Goal: Transaction & Acquisition: Purchase product/service

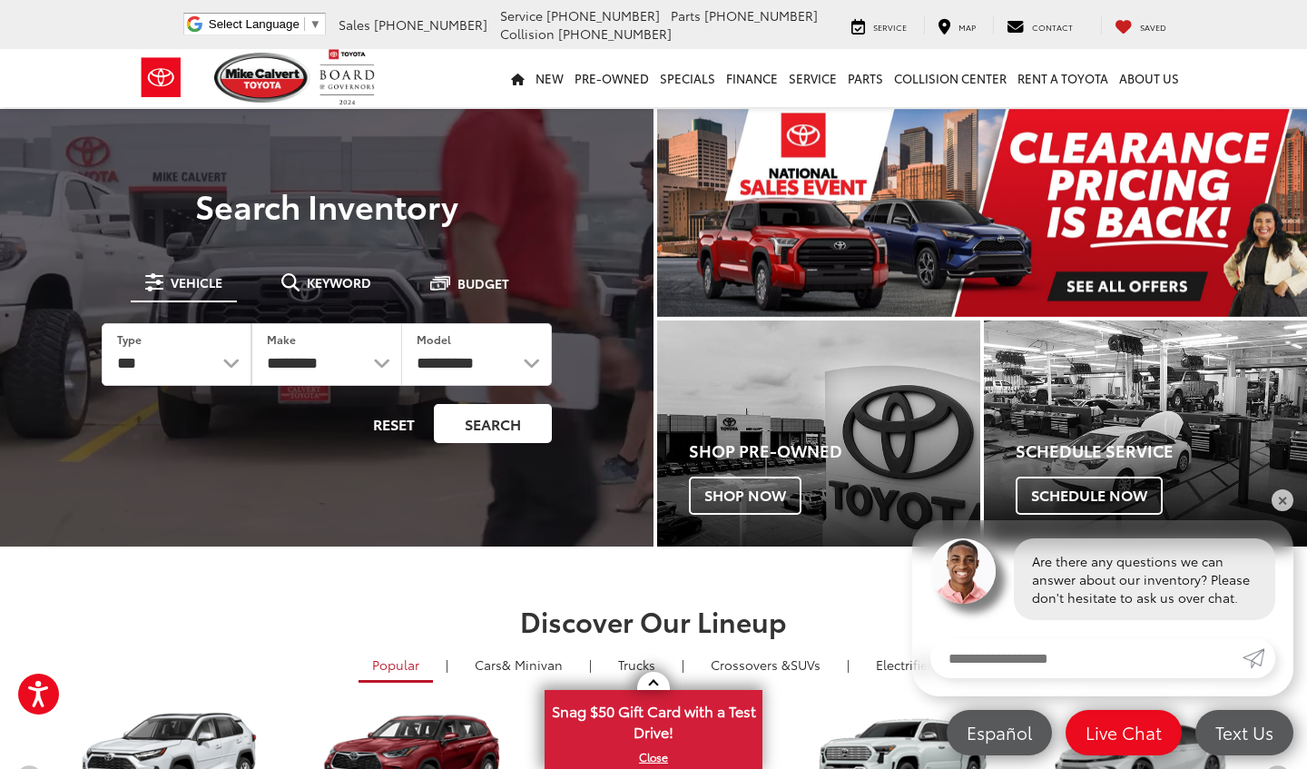
click at [537, 423] on button "Search" at bounding box center [493, 423] width 118 height 39
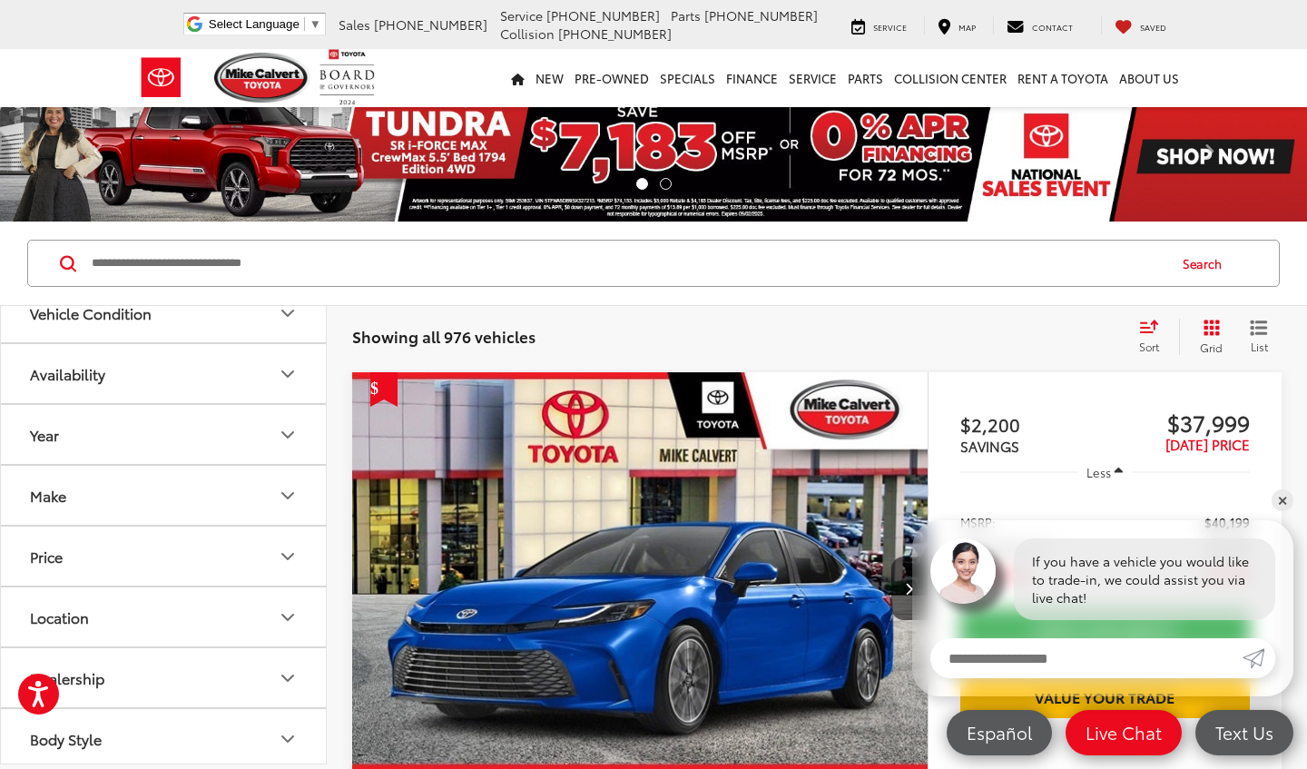
scroll to position [37, 0]
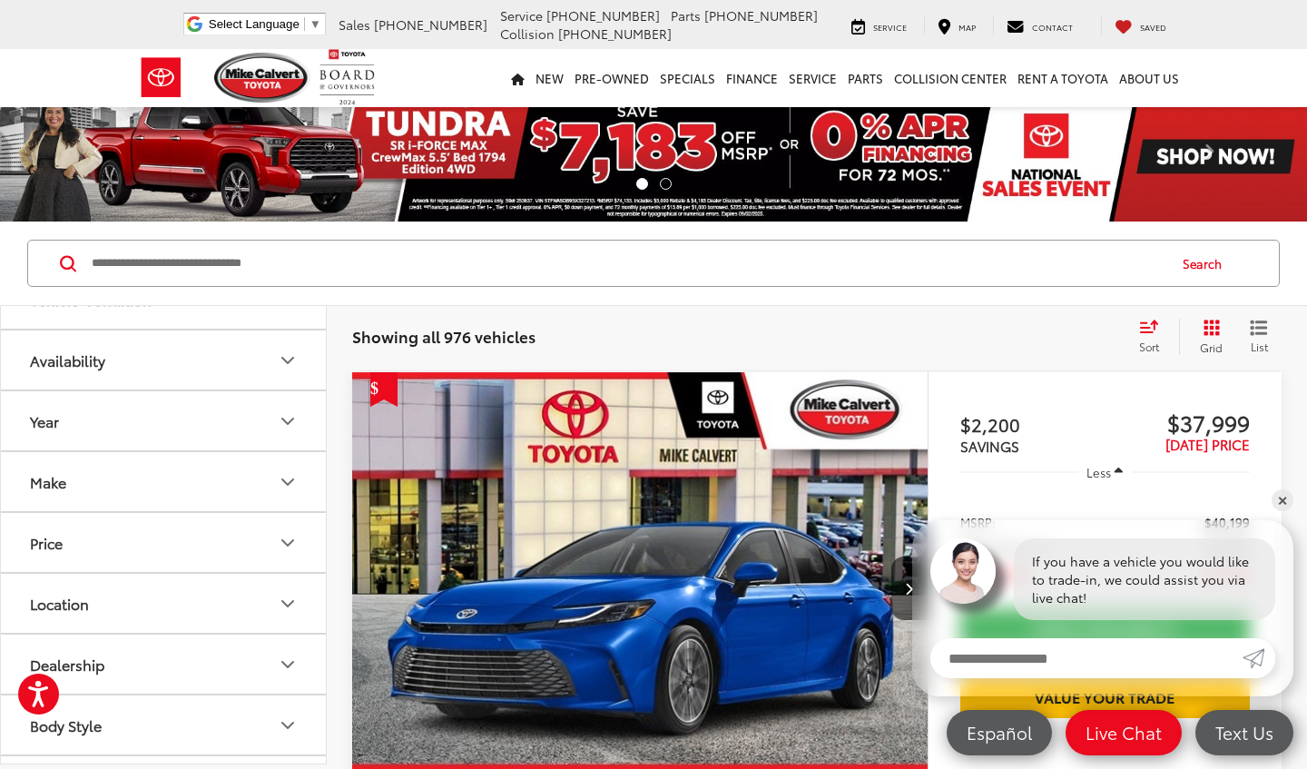
click at [283, 432] on button "Year" at bounding box center [164, 420] width 327 height 59
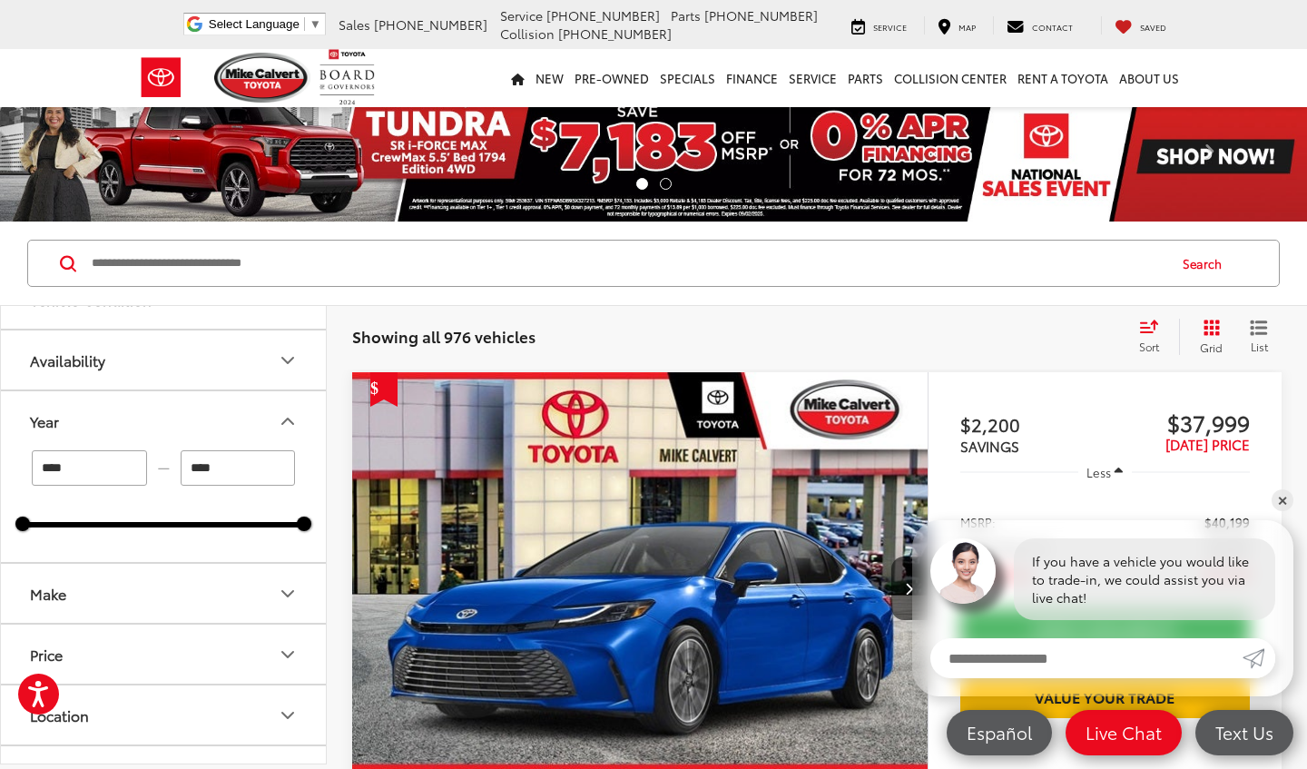
drag, startPoint x: 36, startPoint y: 516, endPoint x: 164, endPoint y: 518, distance: 127.9
click at [163, 517] on div "**** — **** 2003 2026" at bounding box center [163, 488] width 281 height 77
click at [104, 474] on input "****" at bounding box center [89, 467] width 115 height 35
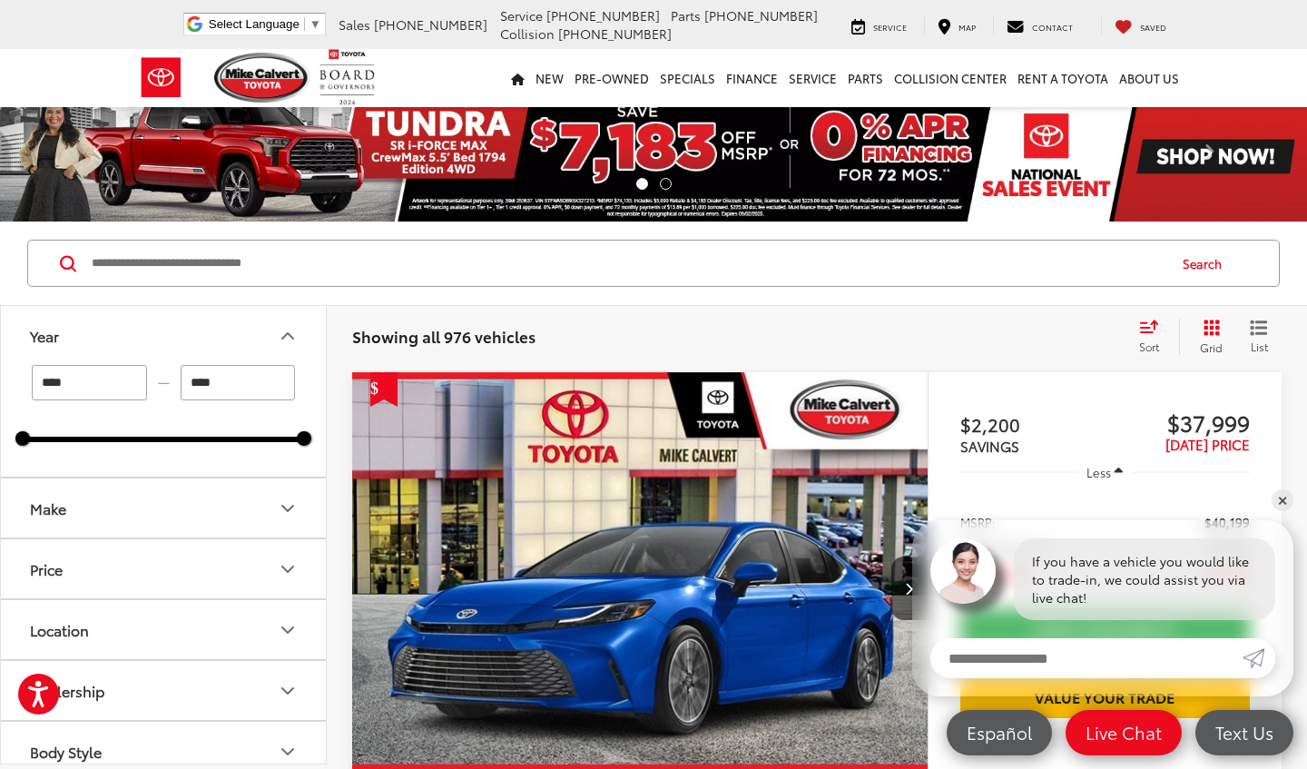
scroll to position [178, 0]
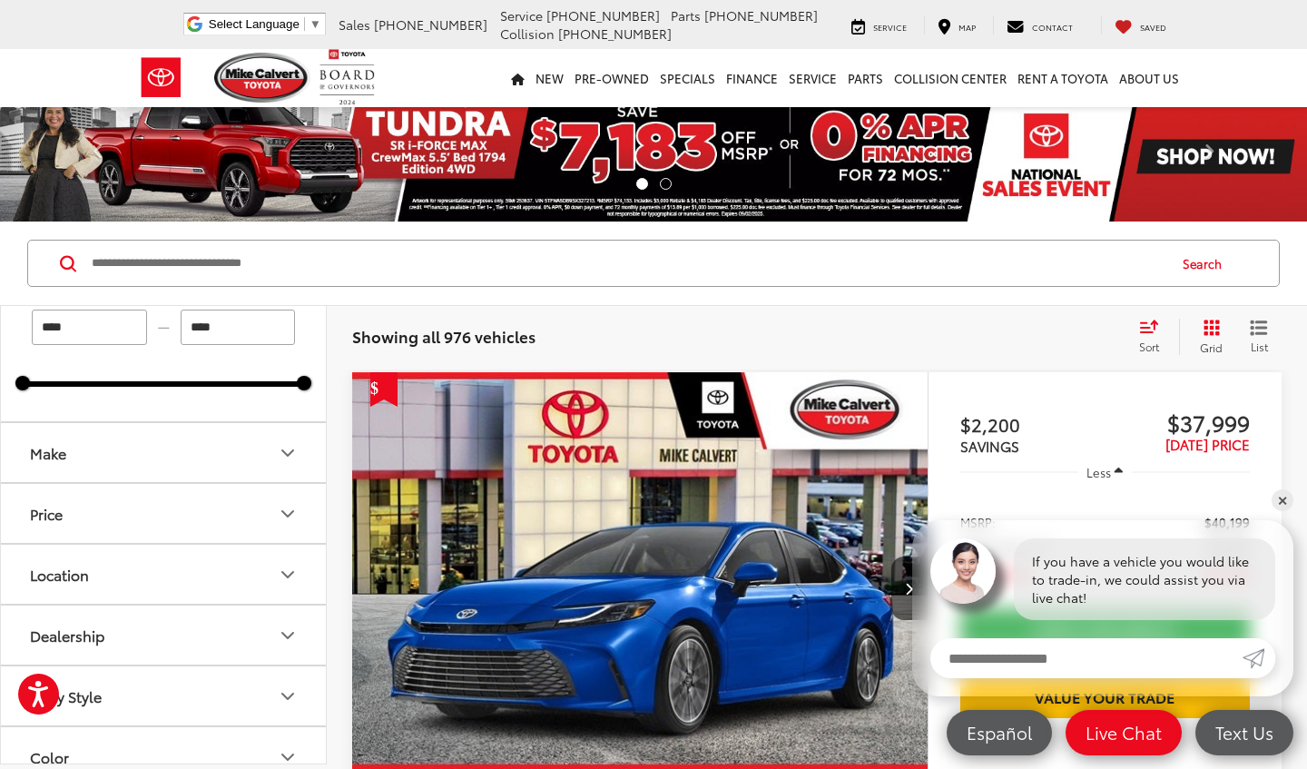
click at [221, 509] on button "Price" at bounding box center [164, 513] width 327 height 59
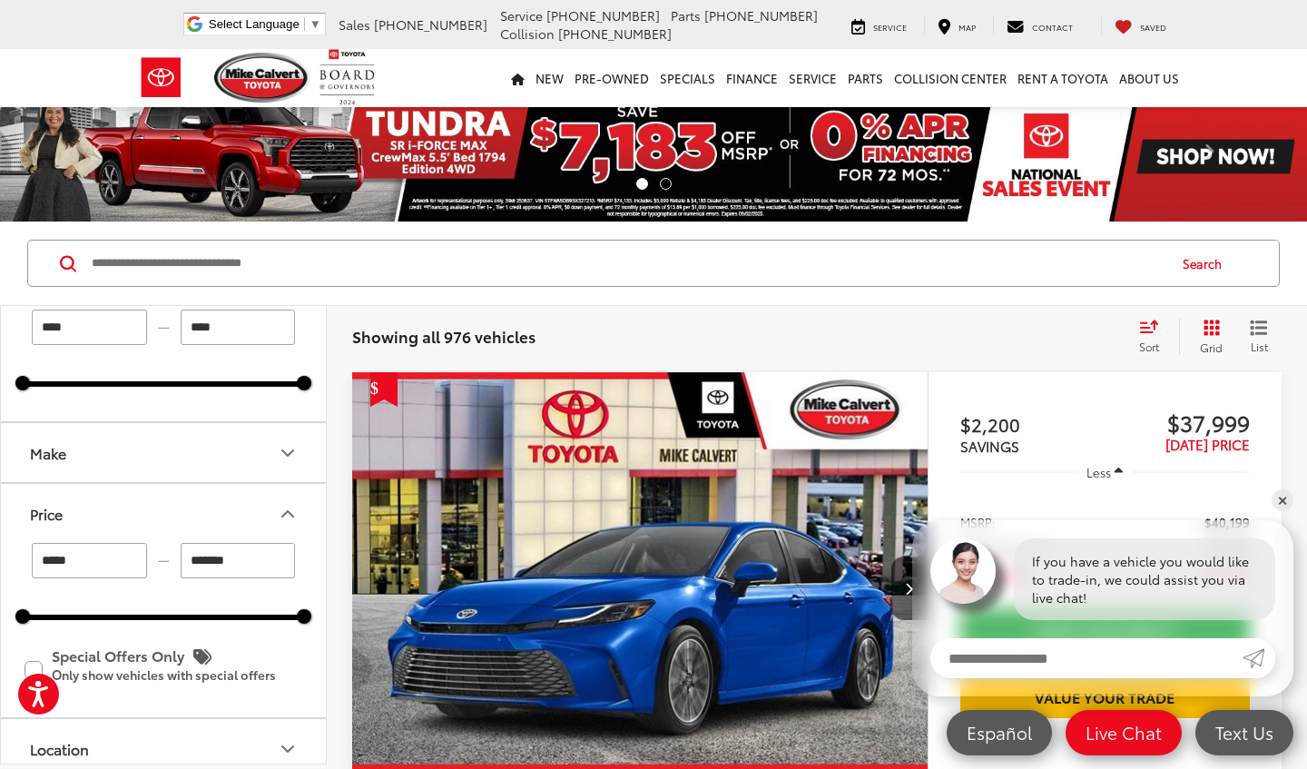
click at [88, 567] on input "*****" at bounding box center [89, 560] width 115 height 35
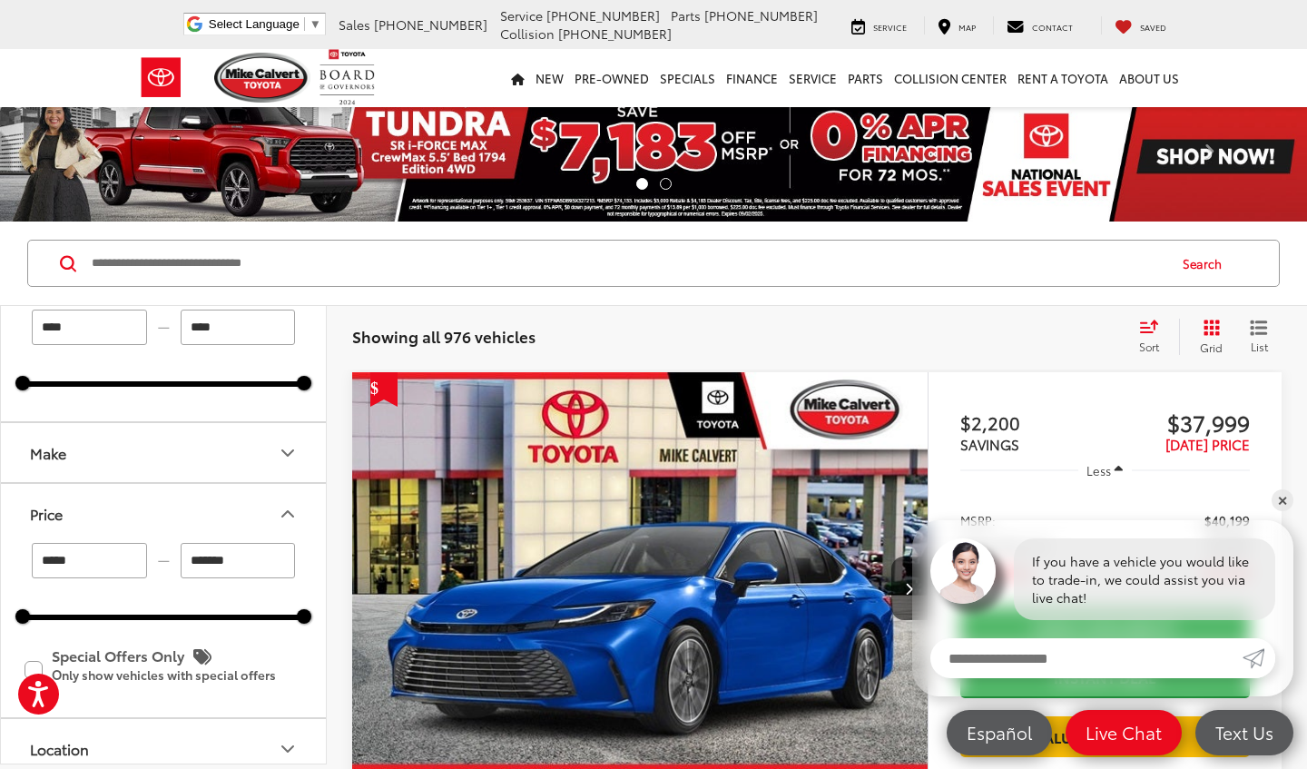
click at [204, 565] on input "*******" at bounding box center [238, 560] width 115 height 35
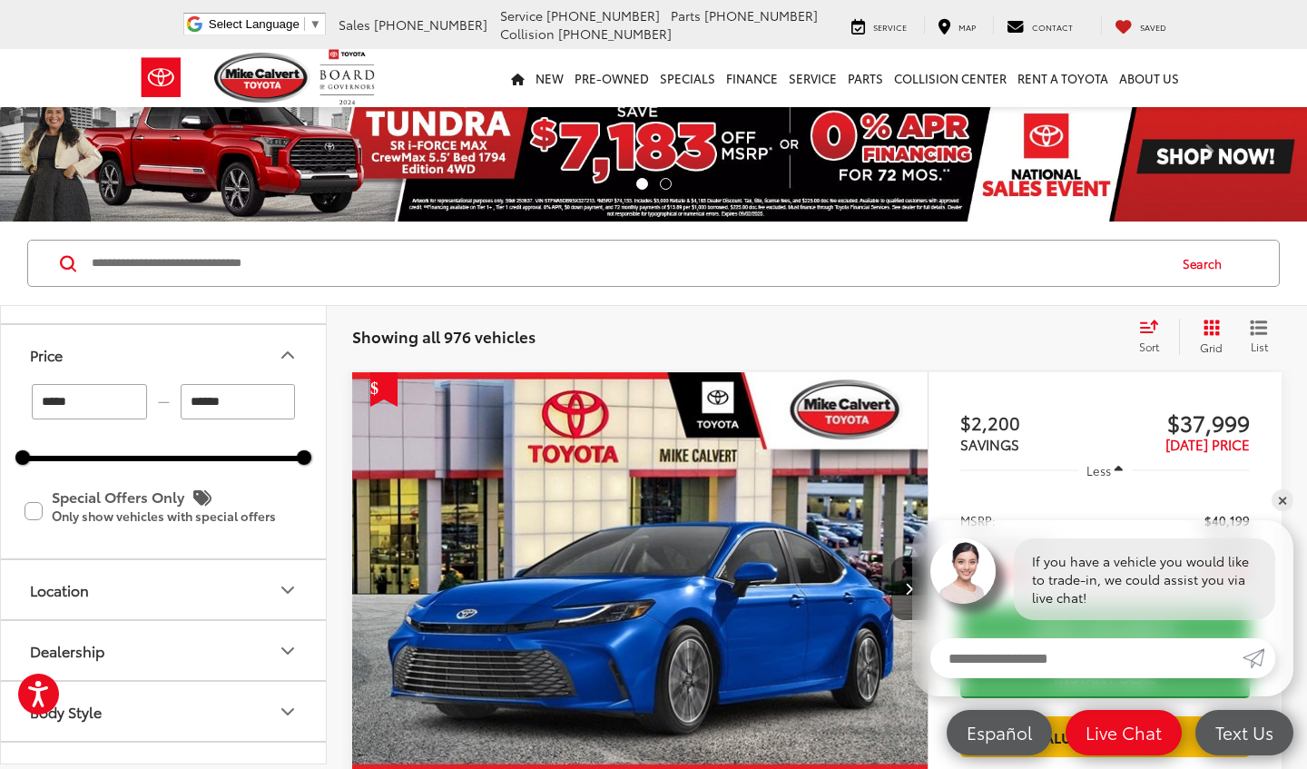
scroll to position [353, 0]
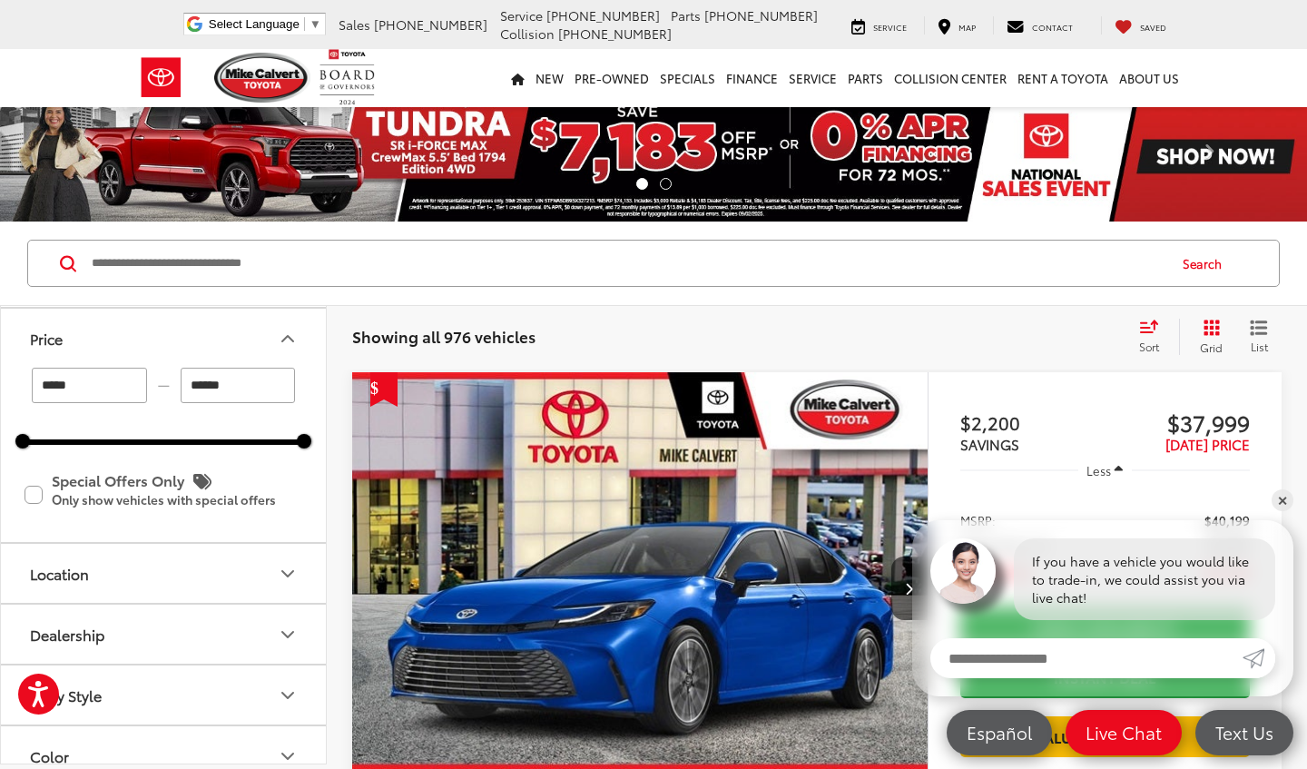
click at [270, 397] on input "******" at bounding box center [238, 384] width 115 height 35
type input "******"
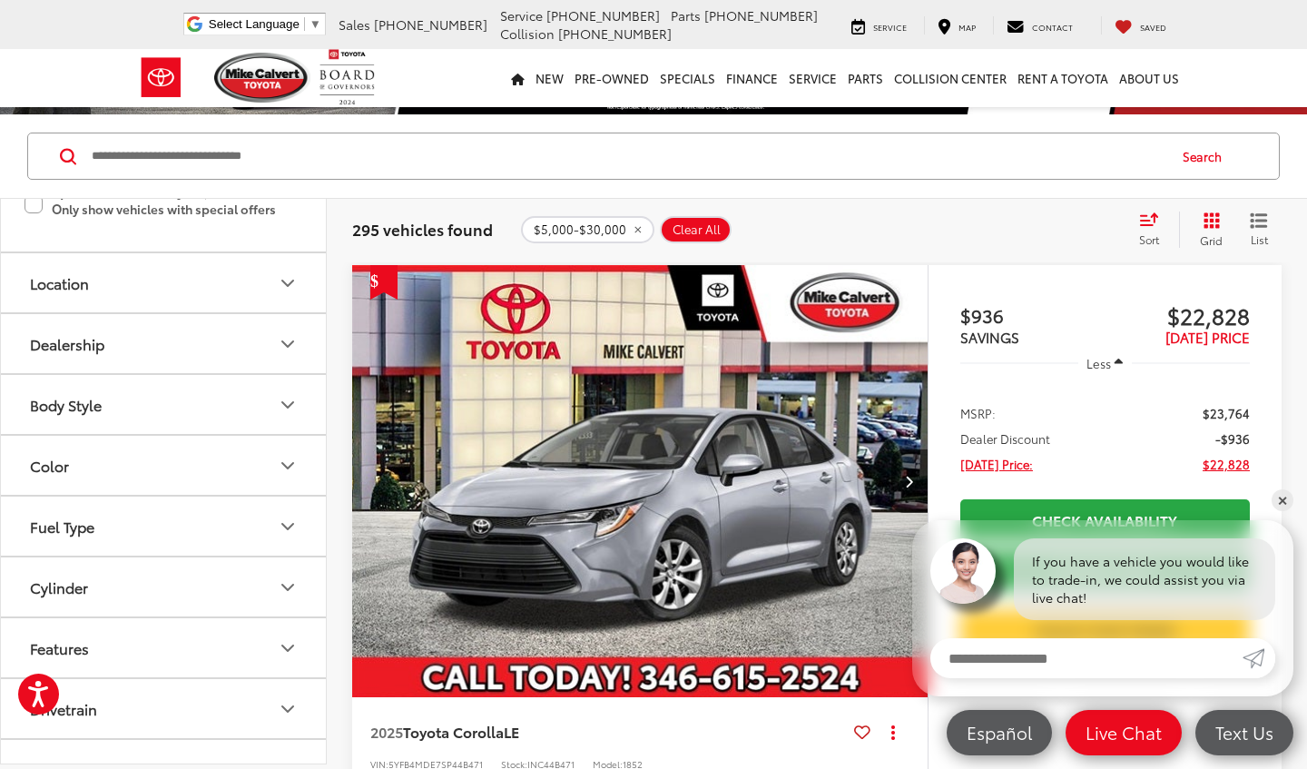
scroll to position [558, 0]
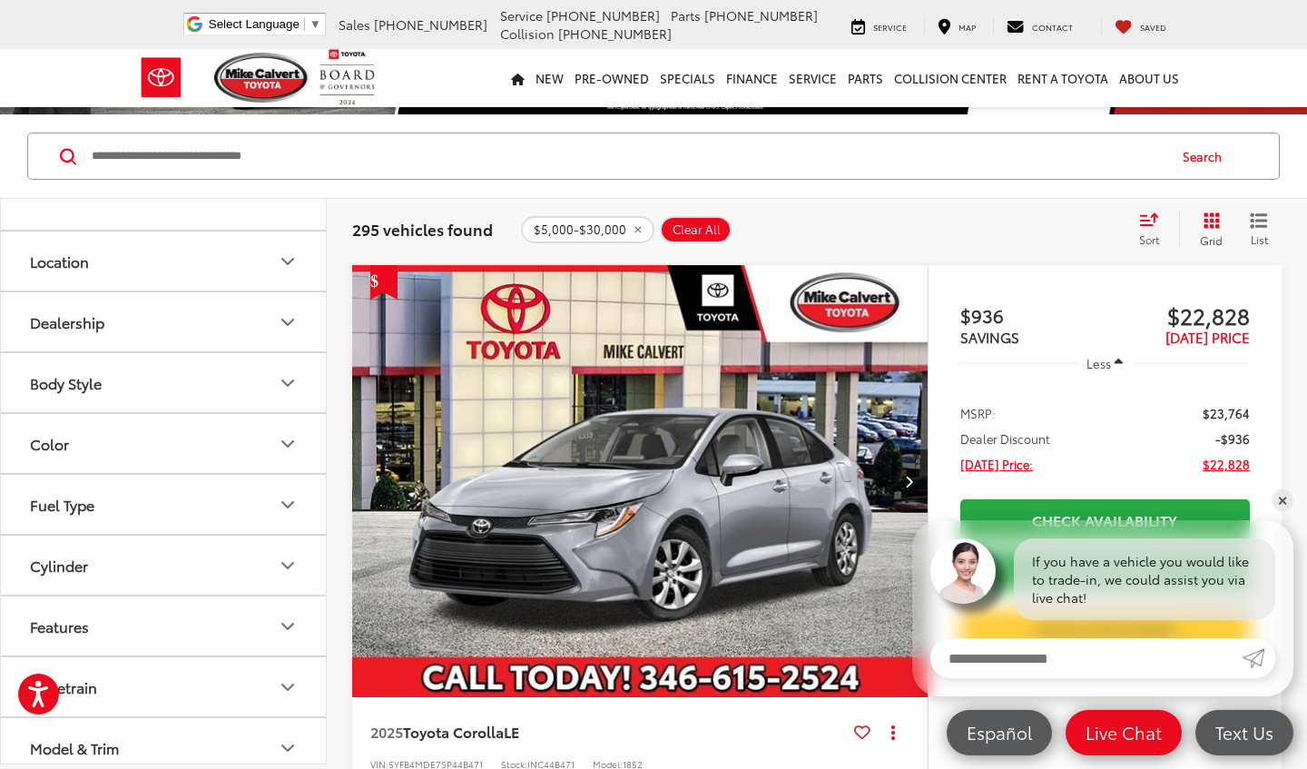
click at [245, 518] on button "Fuel Type" at bounding box center [164, 504] width 327 height 59
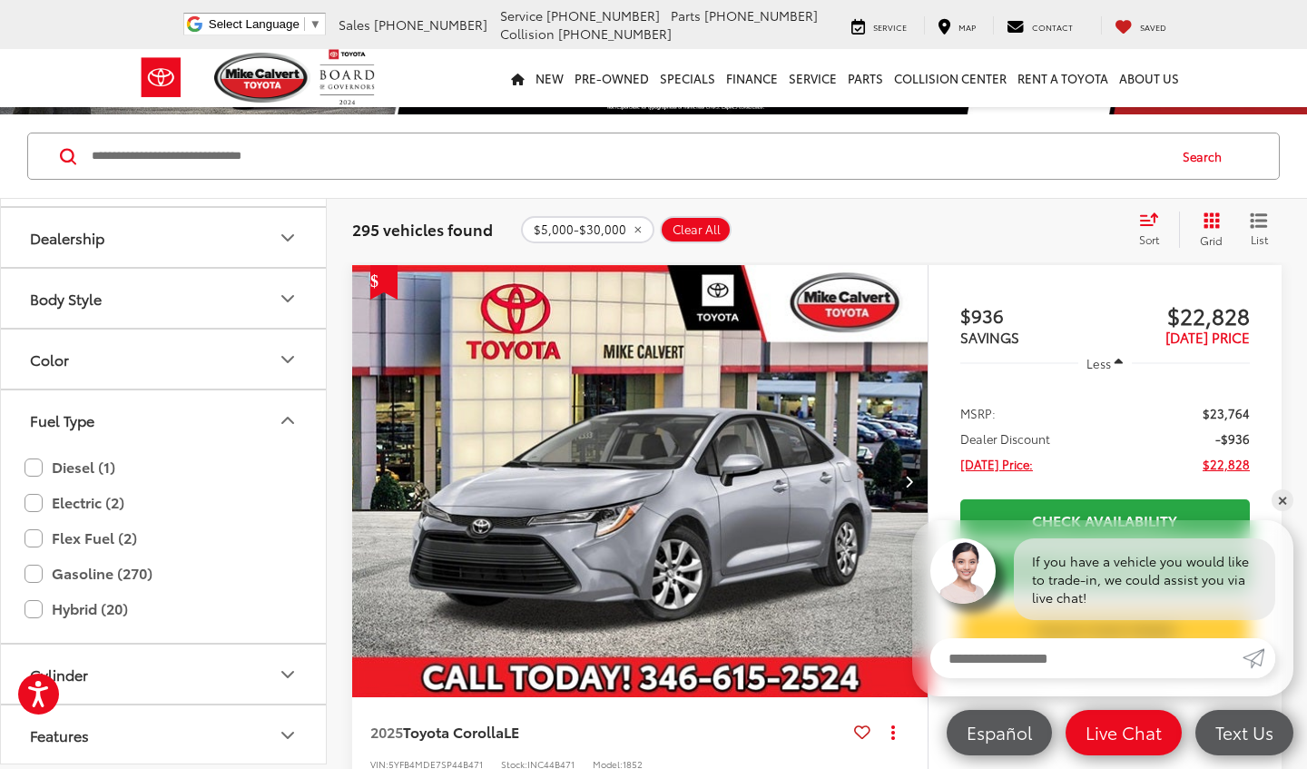
scroll to position [661, 0]
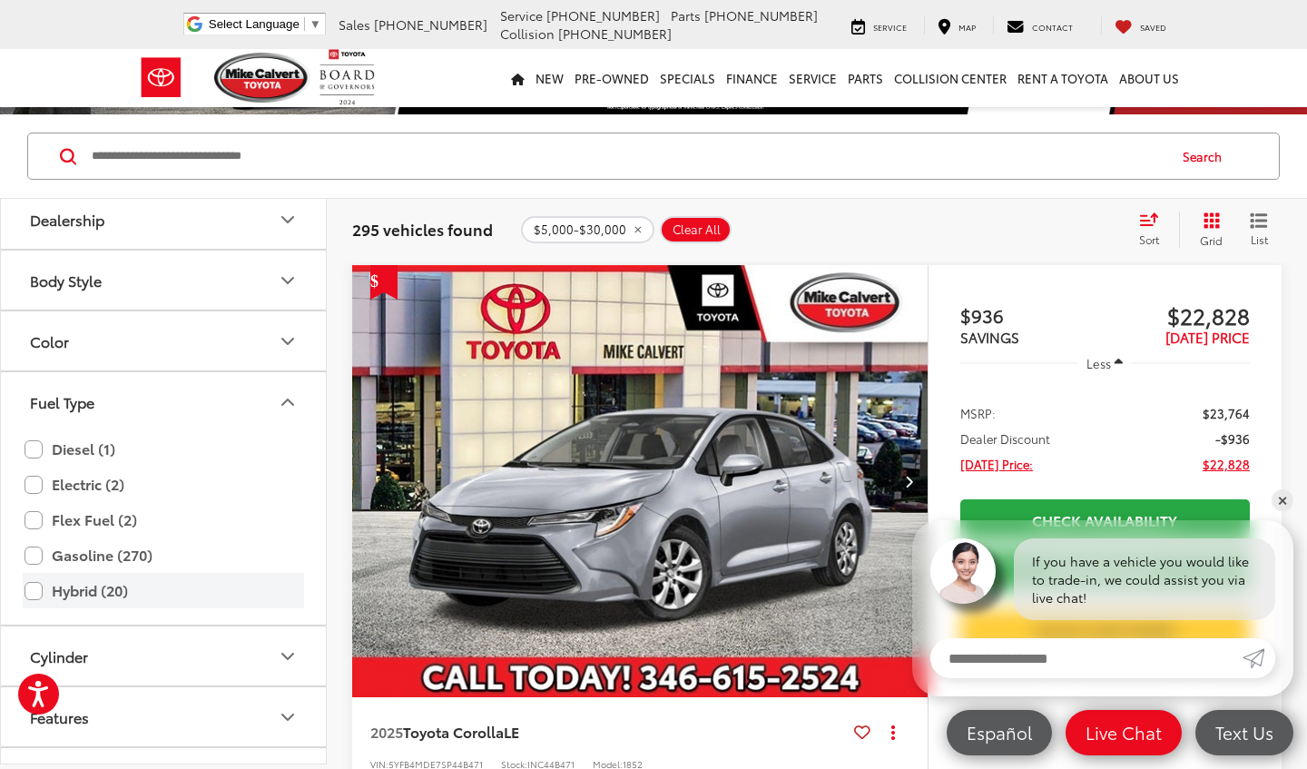
click at [29, 592] on label "Hybrid (20)" at bounding box center [163, 590] width 278 height 32
type input "****"
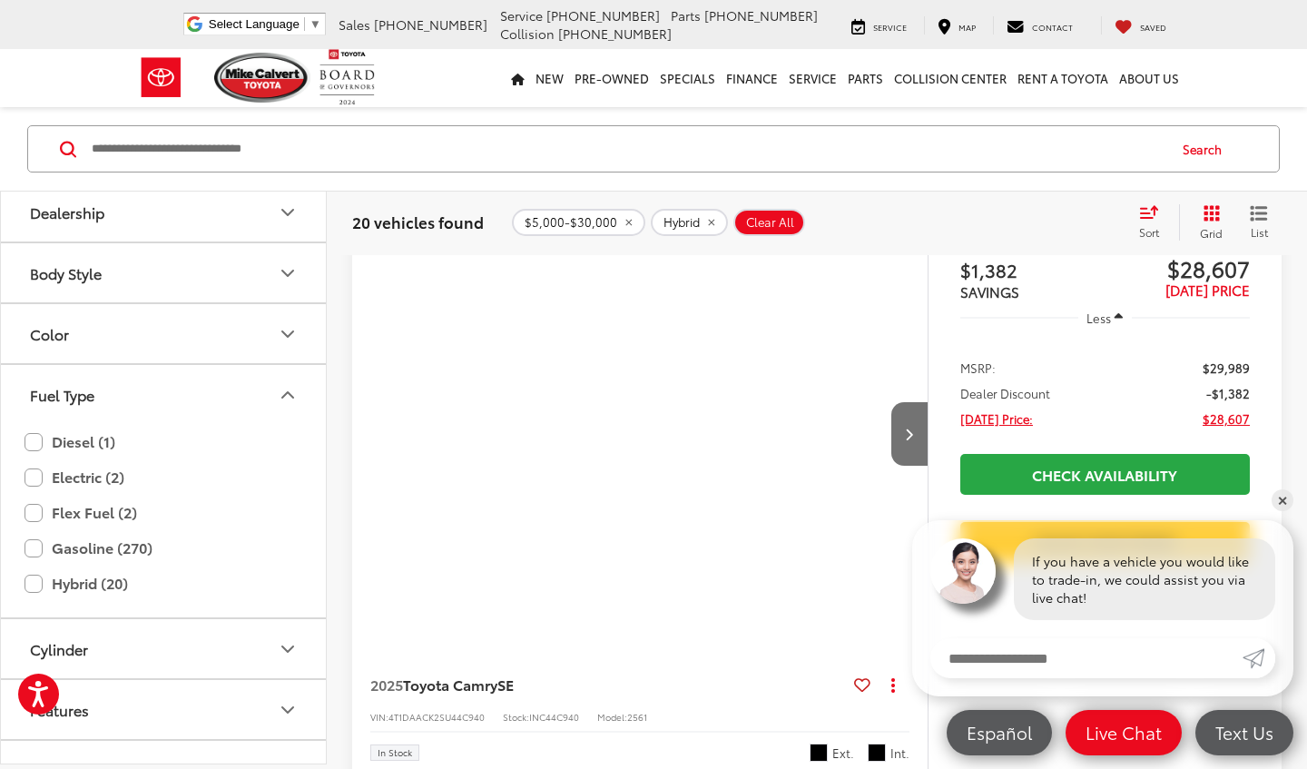
scroll to position [155, 0]
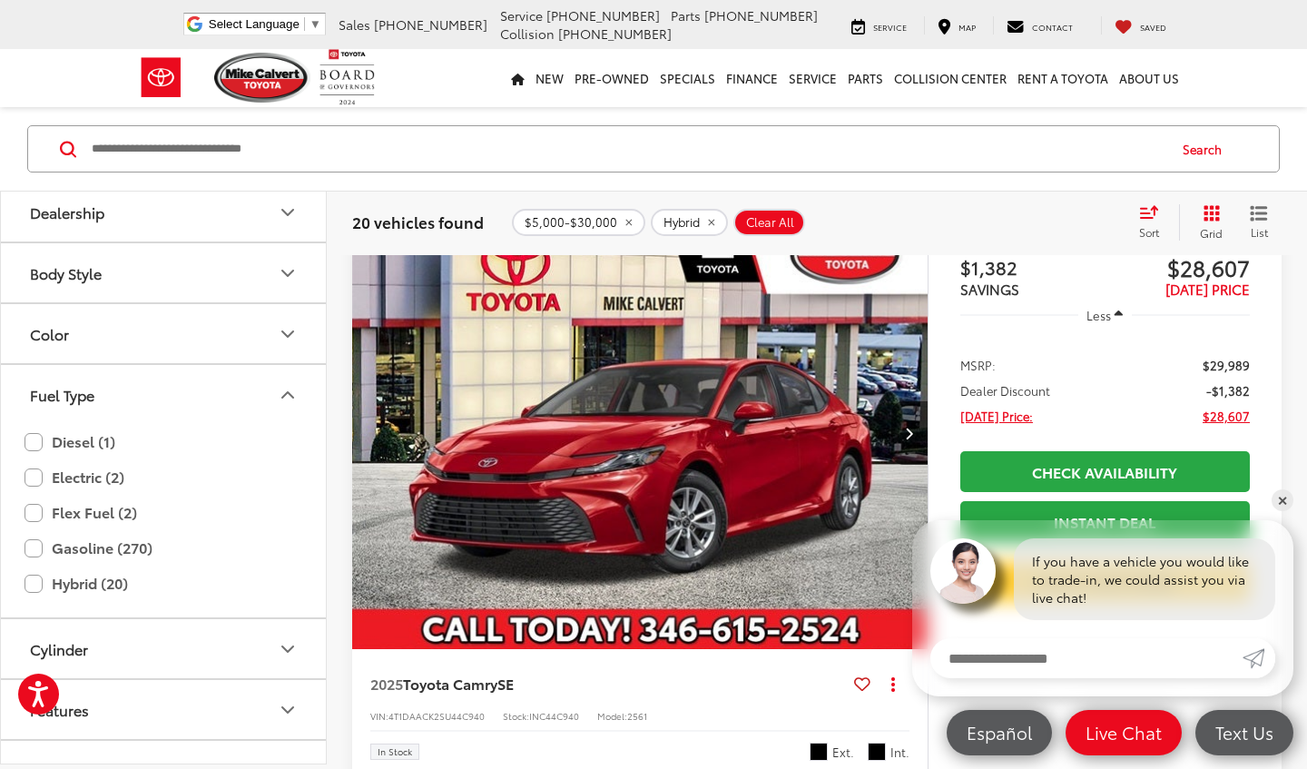
click at [291, 406] on button "Fuel Type" at bounding box center [164, 394] width 327 height 59
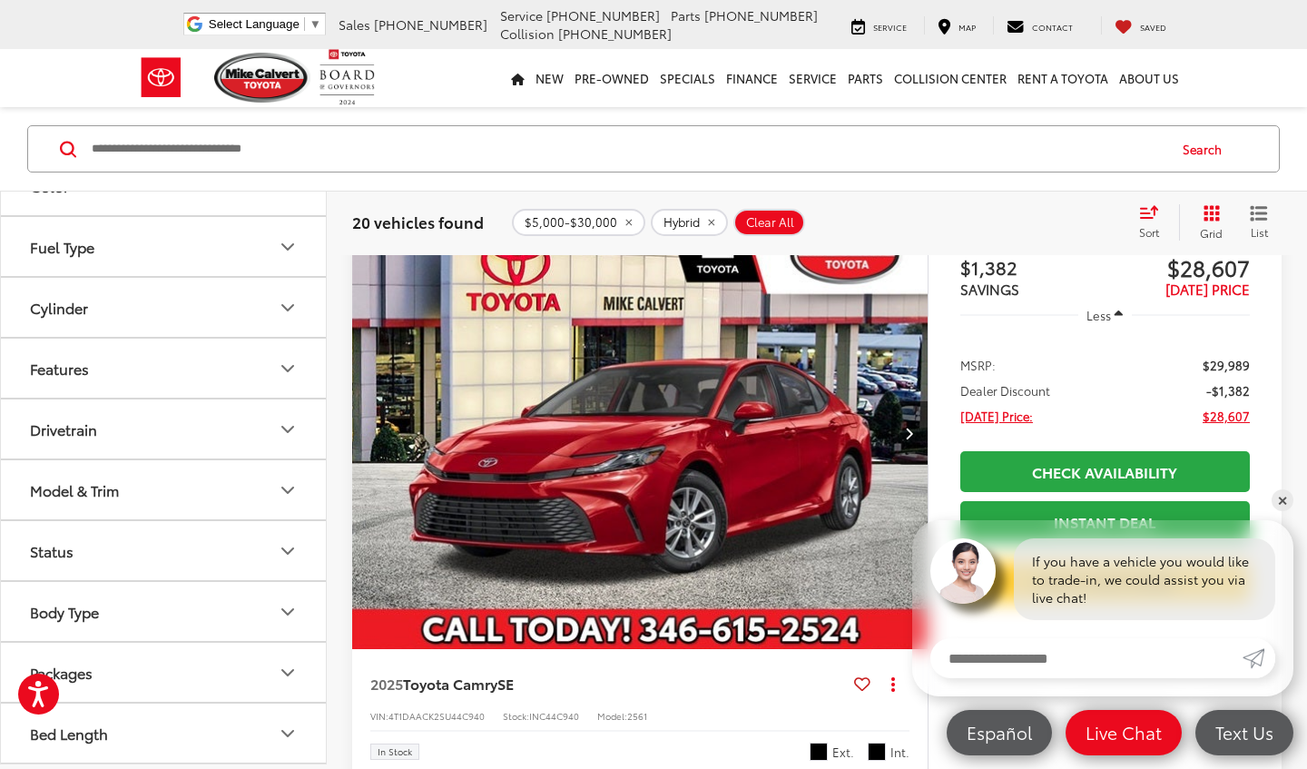
scroll to position [808, 0]
click at [289, 487] on icon "Model & Trim" at bounding box center [288, 490] width 22 height 22
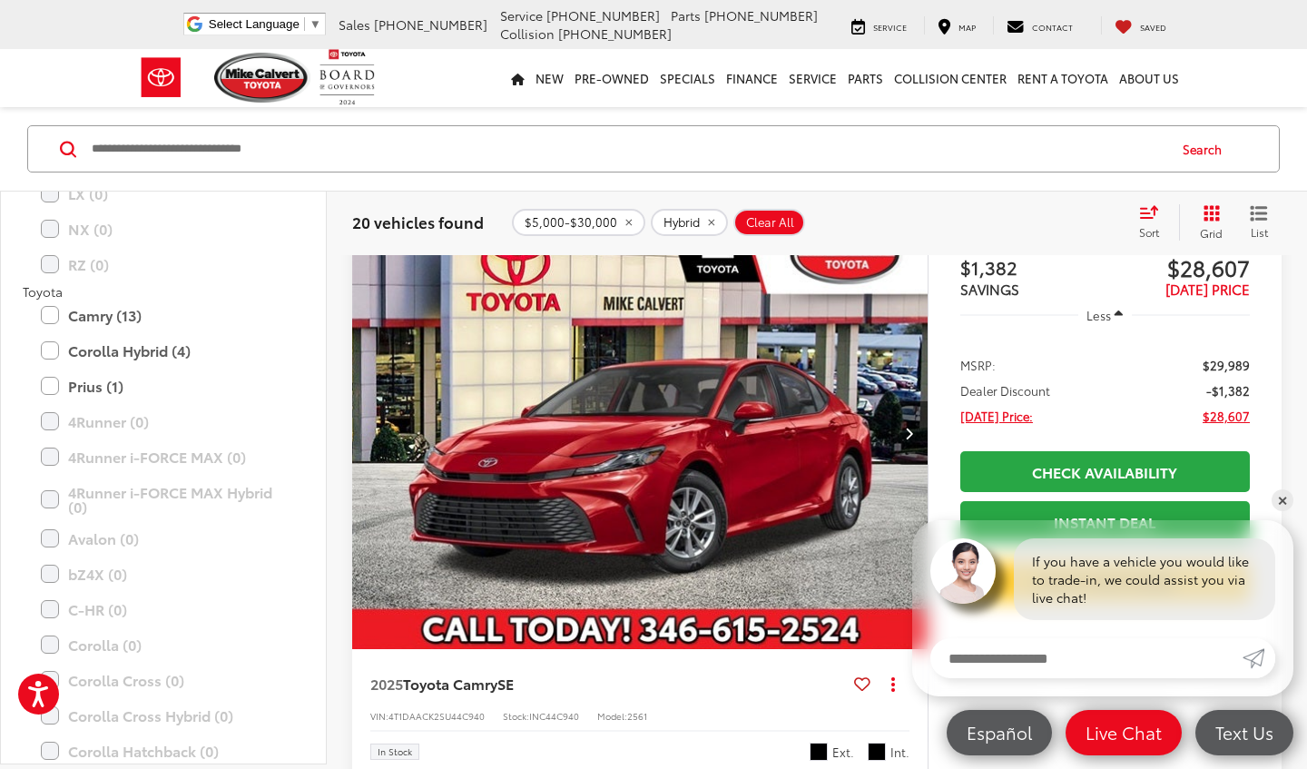
scroll to position [1543, 0]
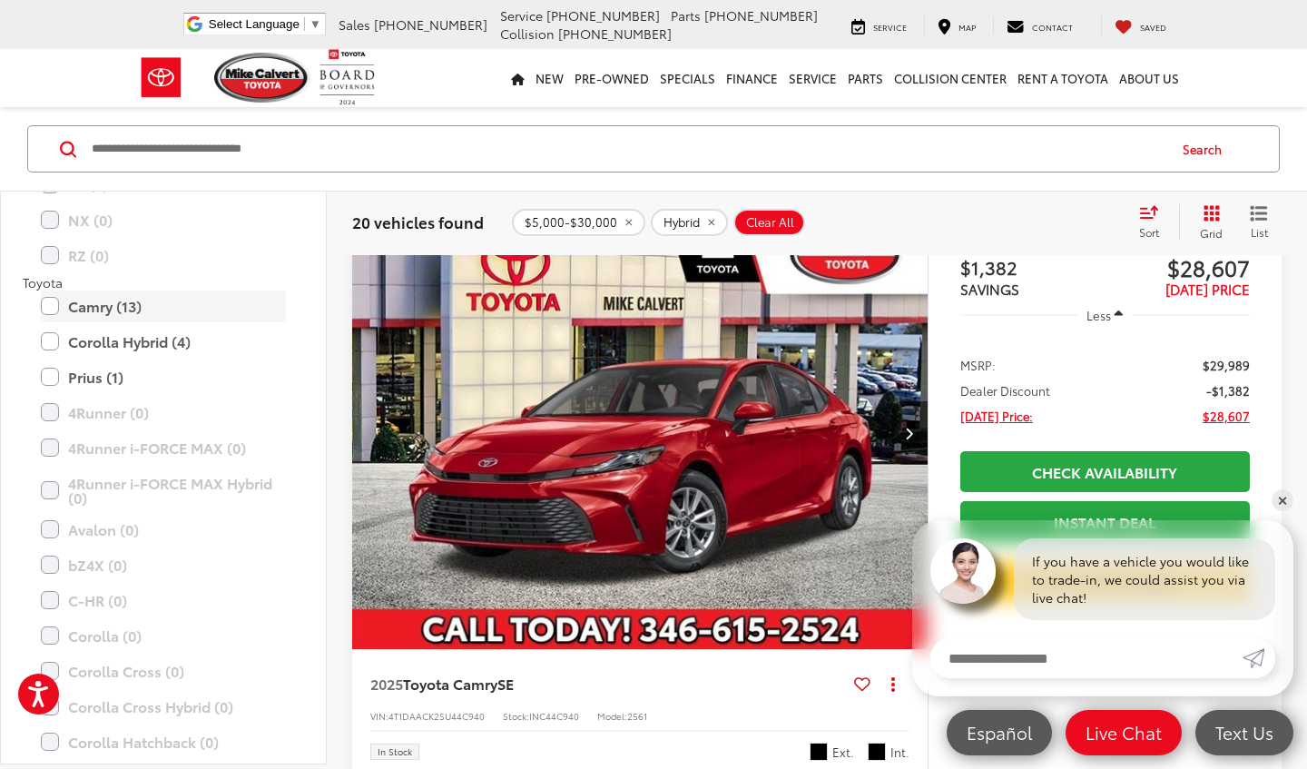
click at [44, 302] on label "Camry (13)" at bounding box center [163, 306] width 245 height 32
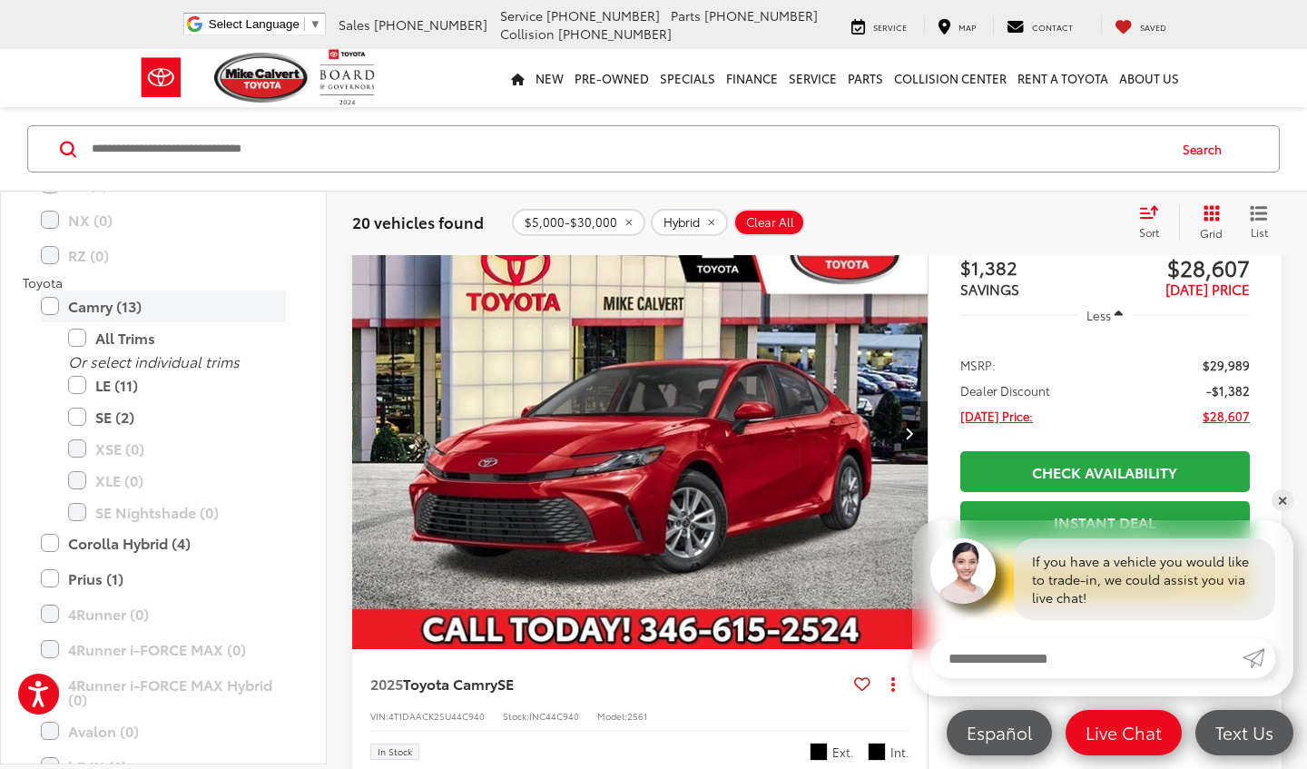
scroll to position [114, 0]
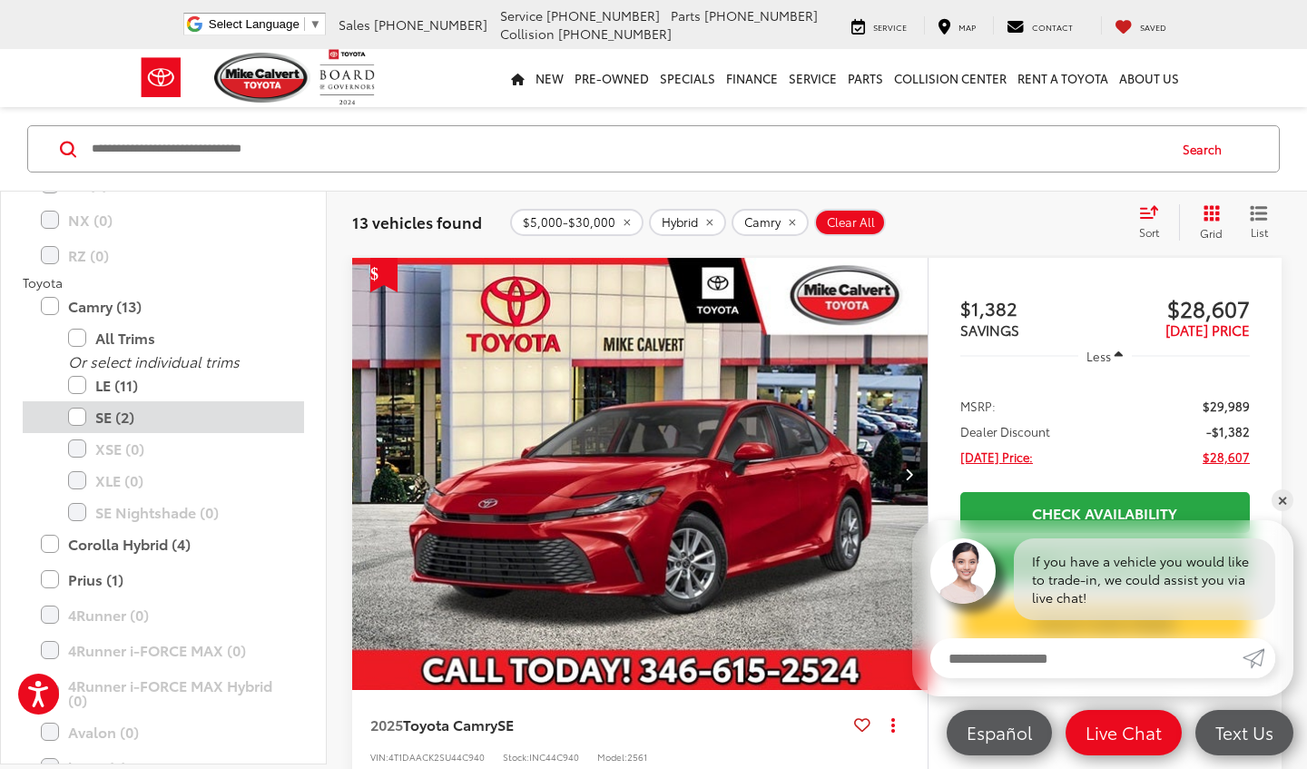
click at [84, 412] on label "SE (2)" at bounding box center [177, 417] width 218 height 32
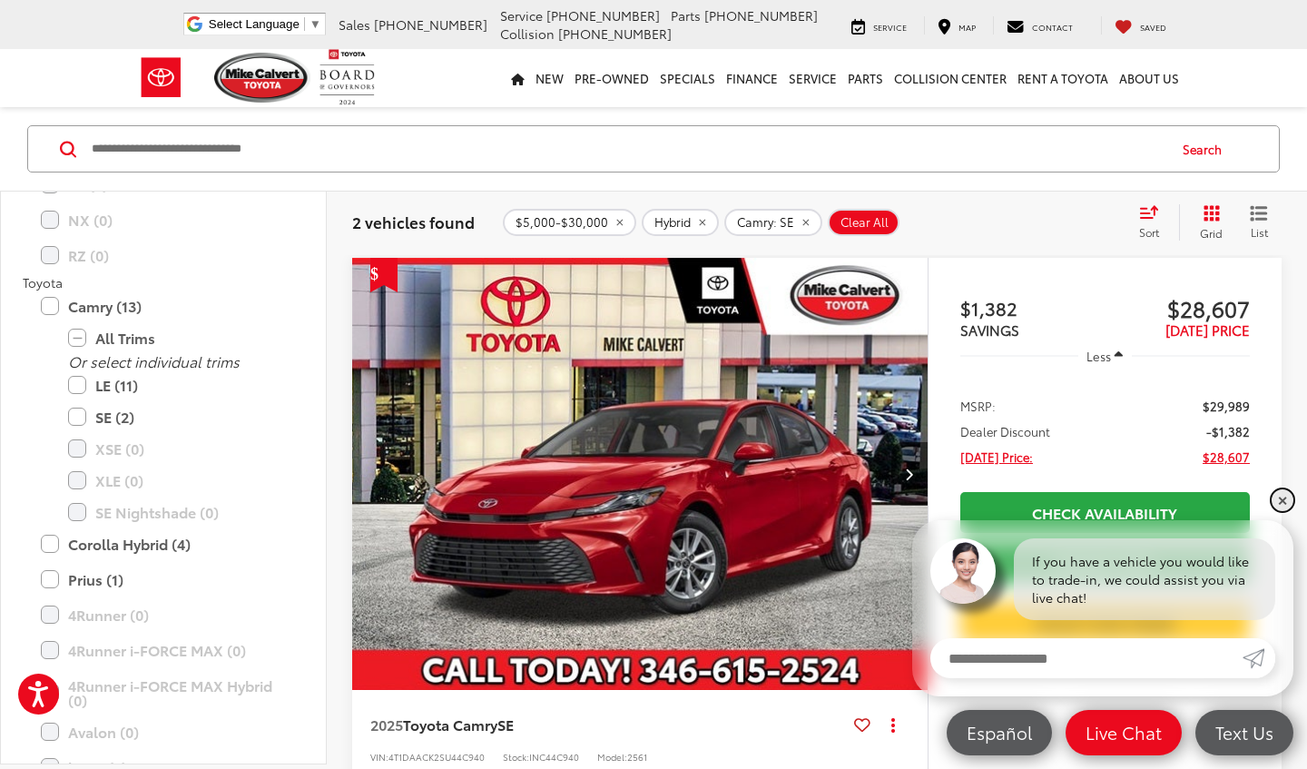
click at [1287, 503] on link "✕" at bounding box center [1282, 500] width 22 height 22
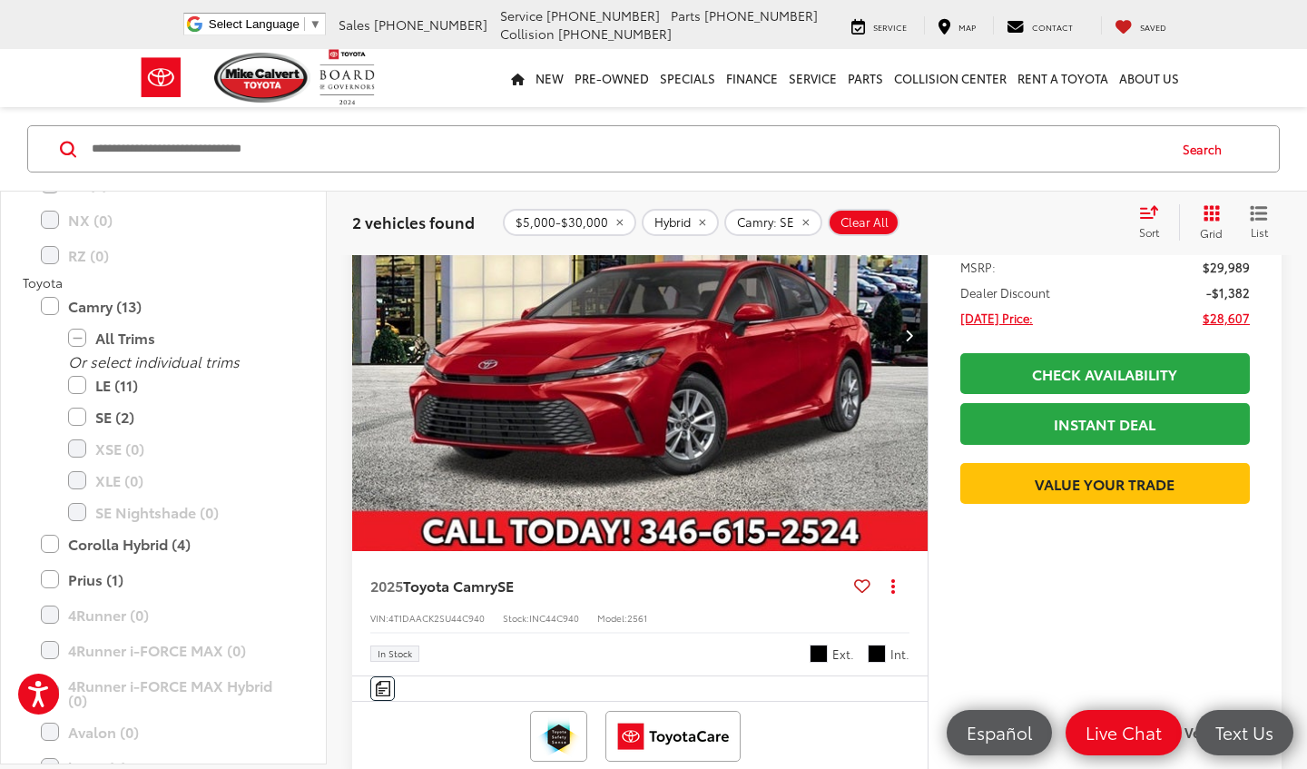
scroll to position [145, 0]
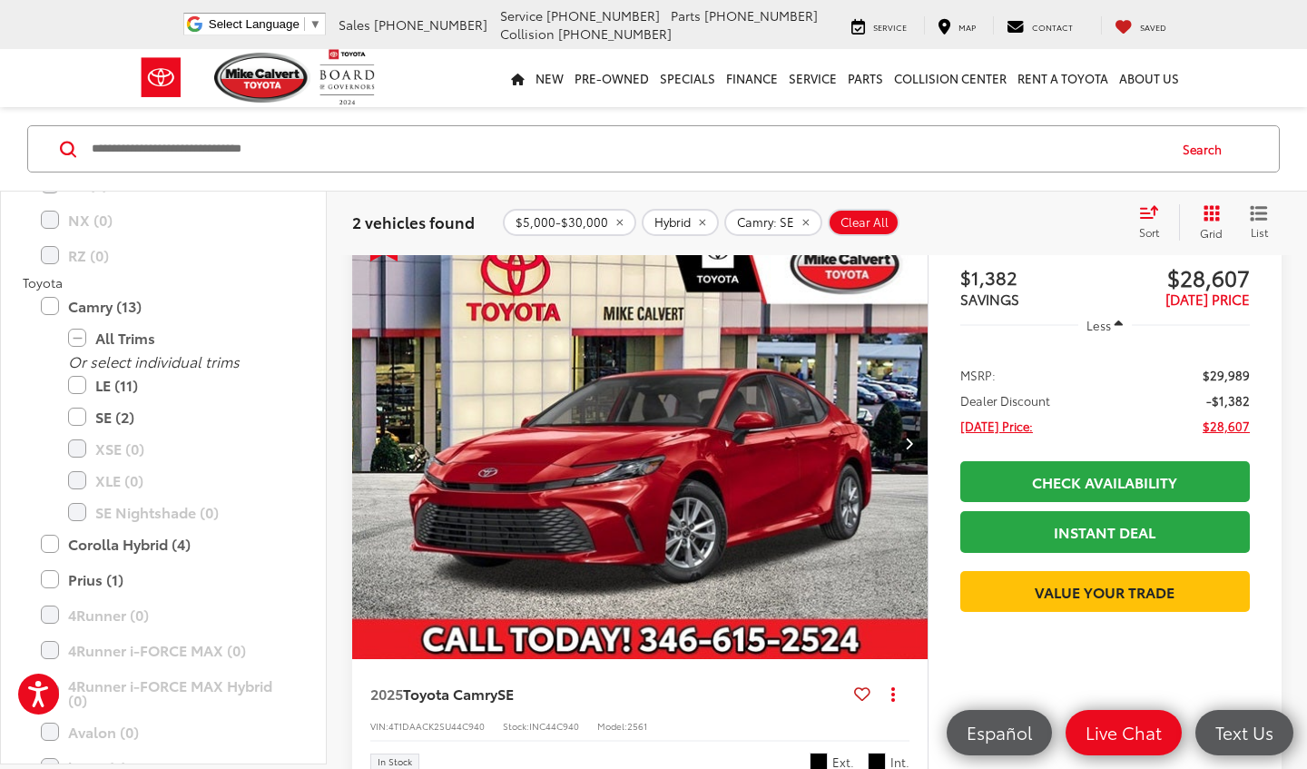
click at [749, 393] on img "2025 Toyota Camry SE 0" at bounding box center [640, 444] width 578 height 434
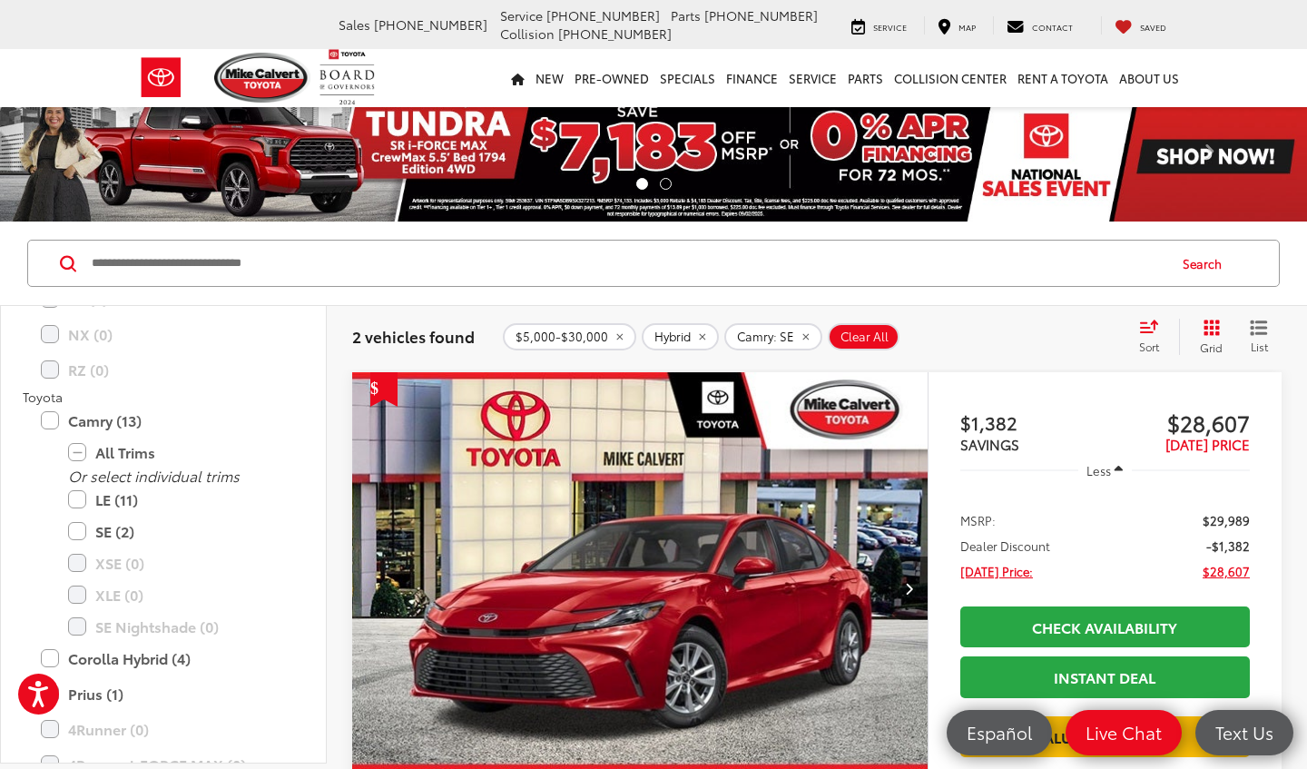
scroll to position [0, 0]
click at [644, 512] on img "2025 Toyota Camry SE 0" at bounding box center [640, 589] width 578 height 434
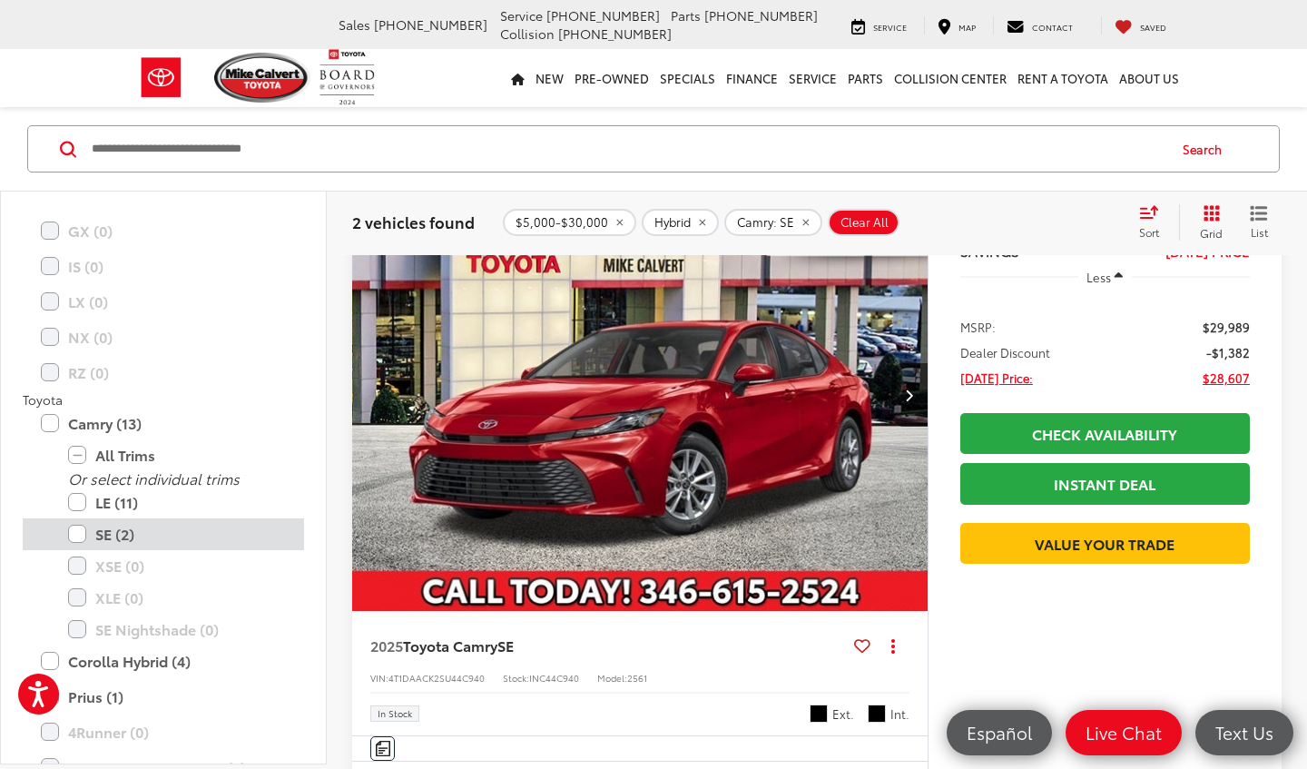
scroll to position [1386, 0]
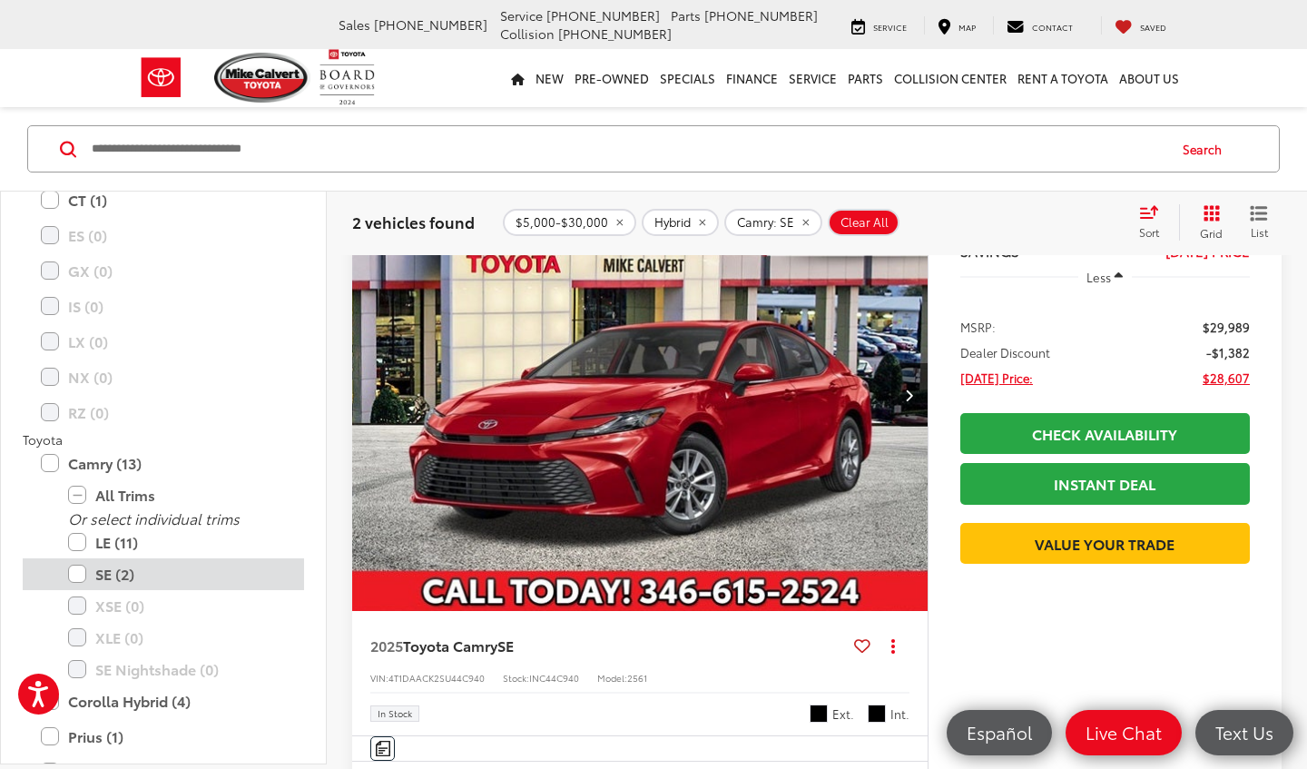
click at [81, 566] on label "SE (2)" at bounding box center [177, 574] width 218 height 32
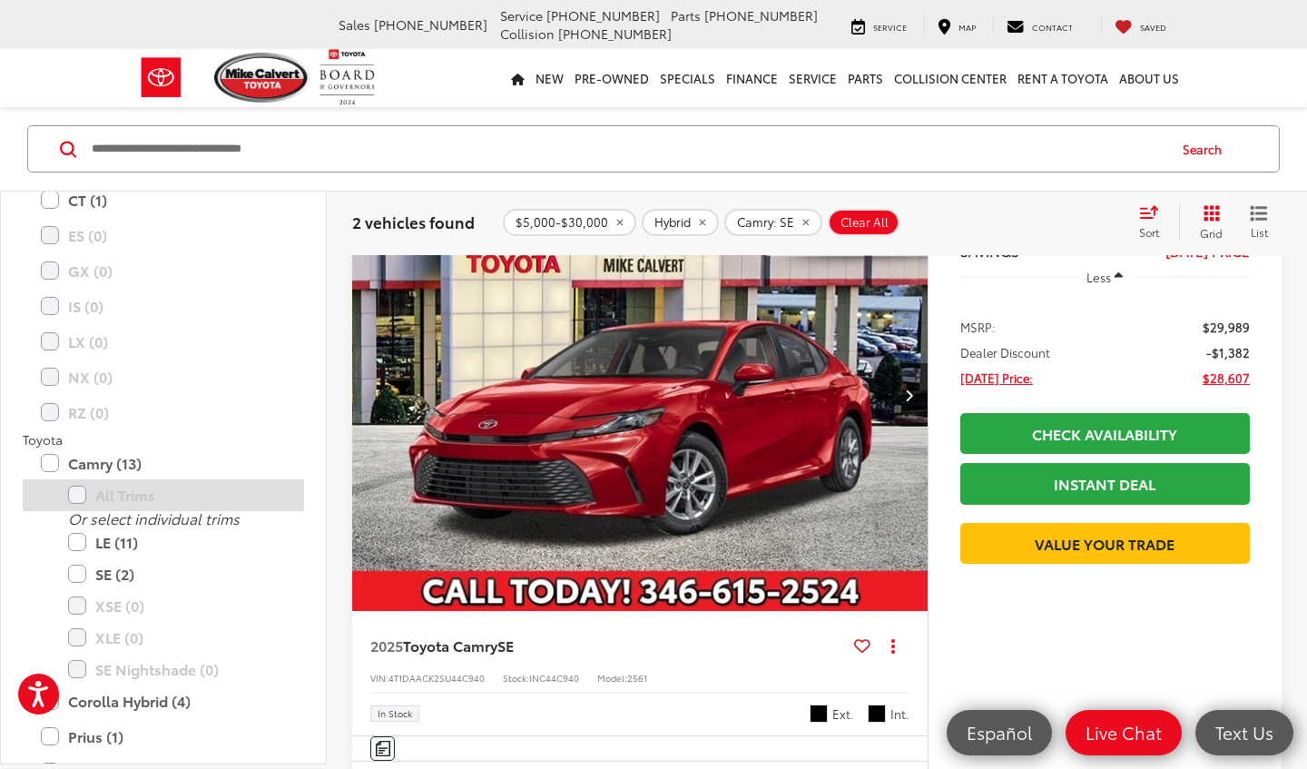
scroll to position [114, 0]
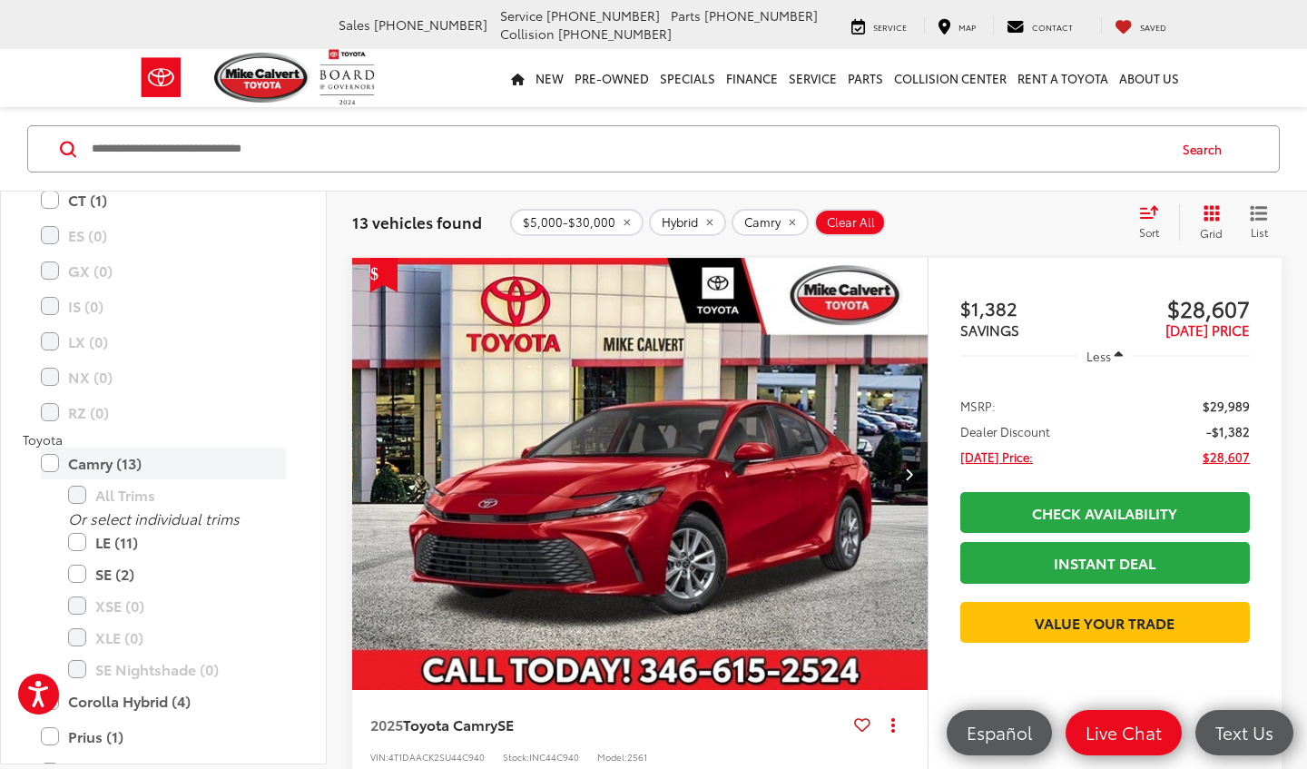
click at [55, 465] on label "Camry (13)" at bounding box center [163, 463] width 245 height 32
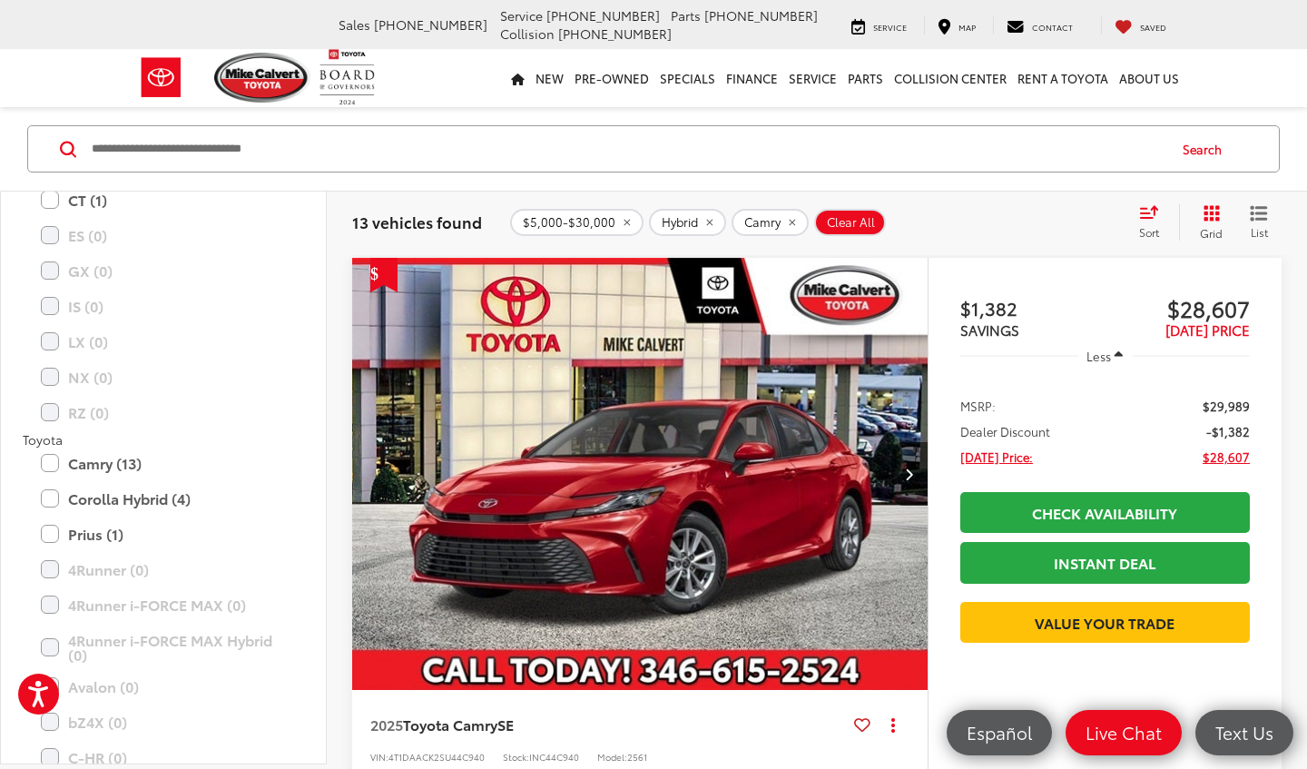
type input "****"
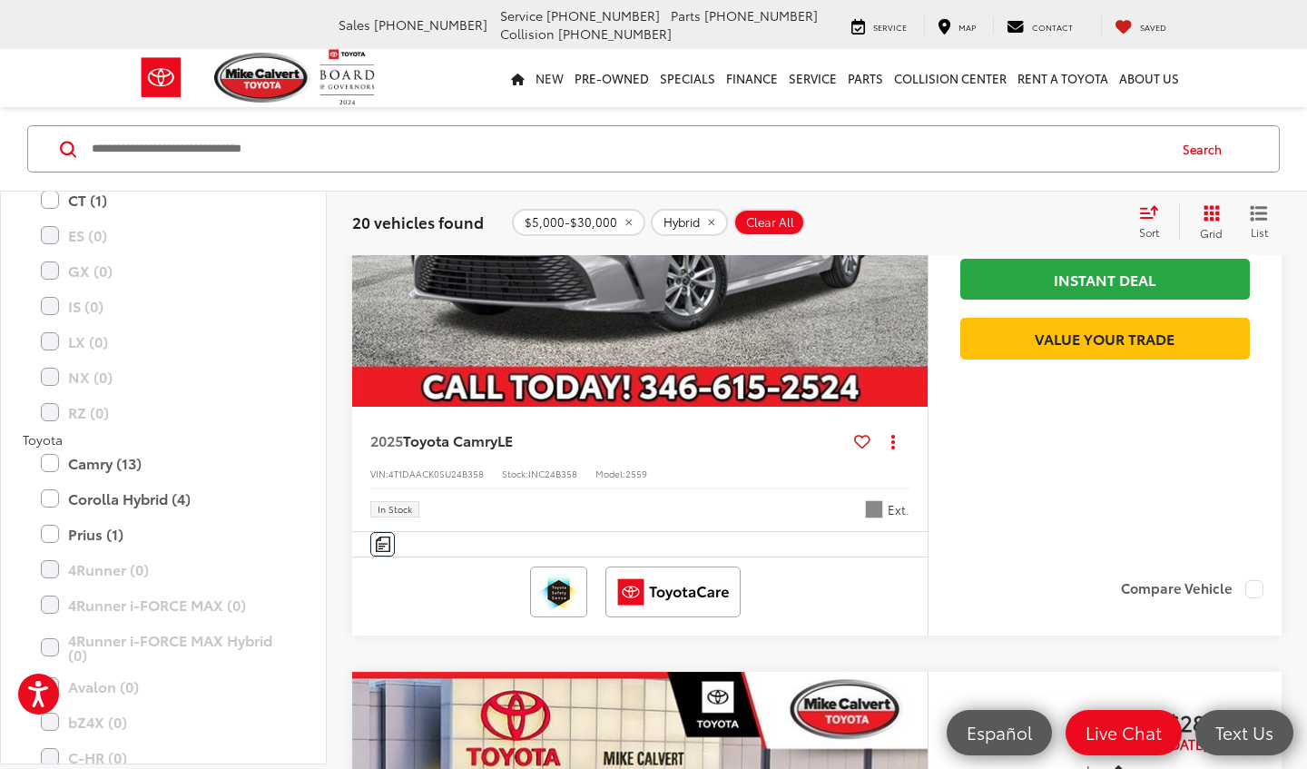
scroll to position [3401, 0]
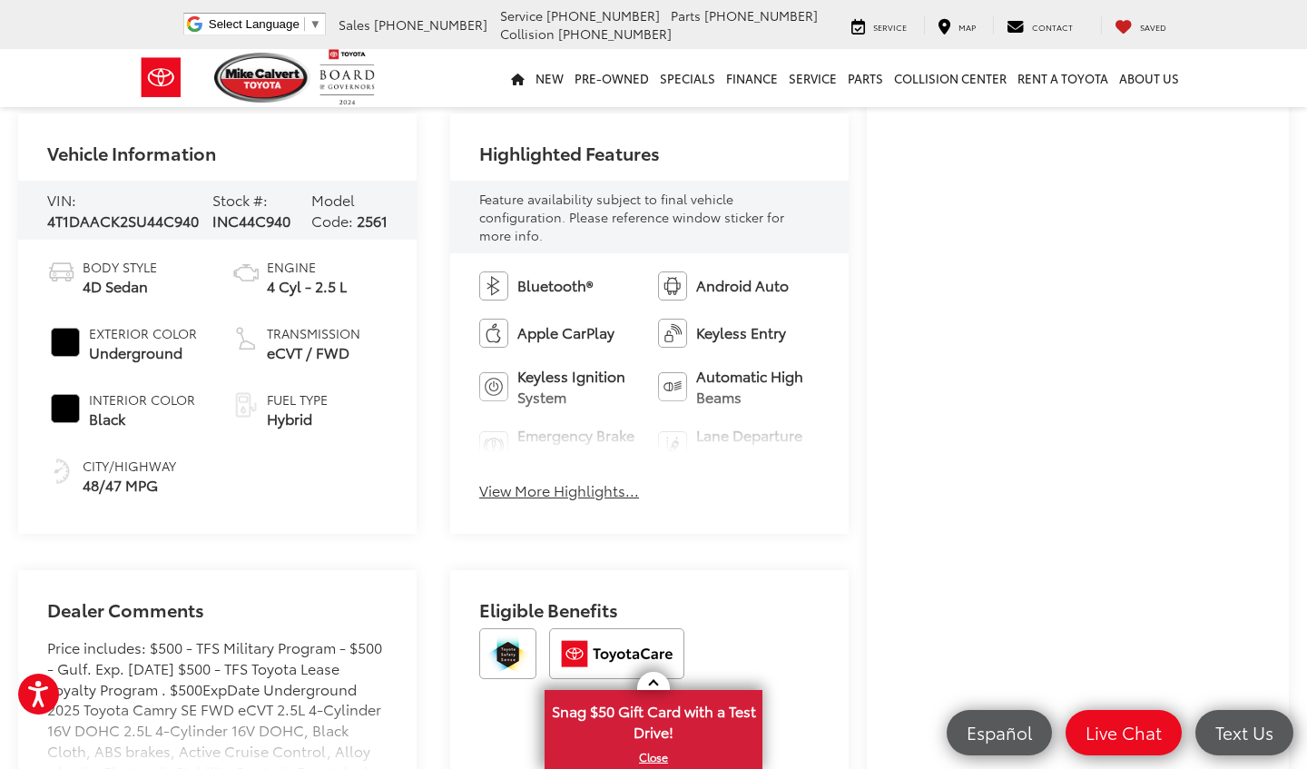
scroll to position [538, 0]
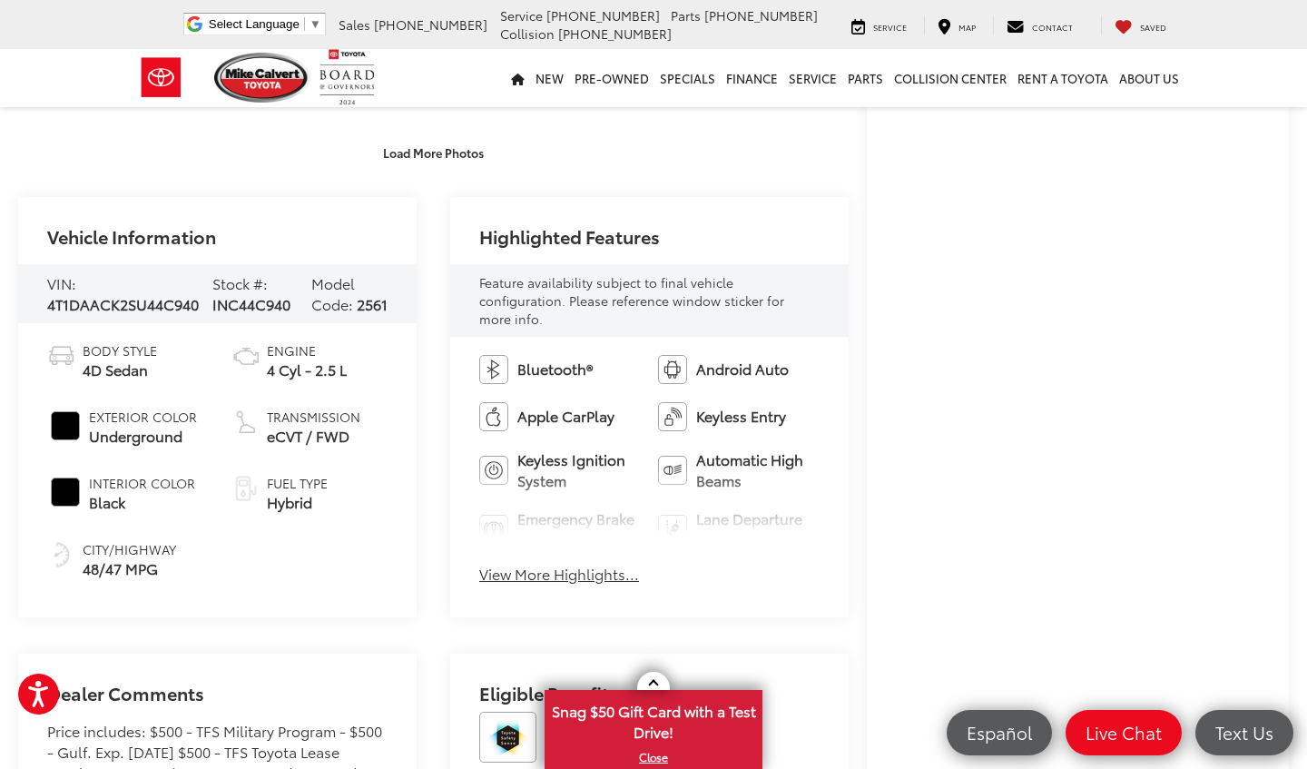
click at [577, 573] on div "Bluetooth® Android Auto Apple CarPlay Keyless Entry Keyless Ignition System Aut…" at bounding box center [649, 475] width 398 height 277
click at [582, 563] on button "View More Highlights..." at bounding box center [559, 573] width 160 height 21
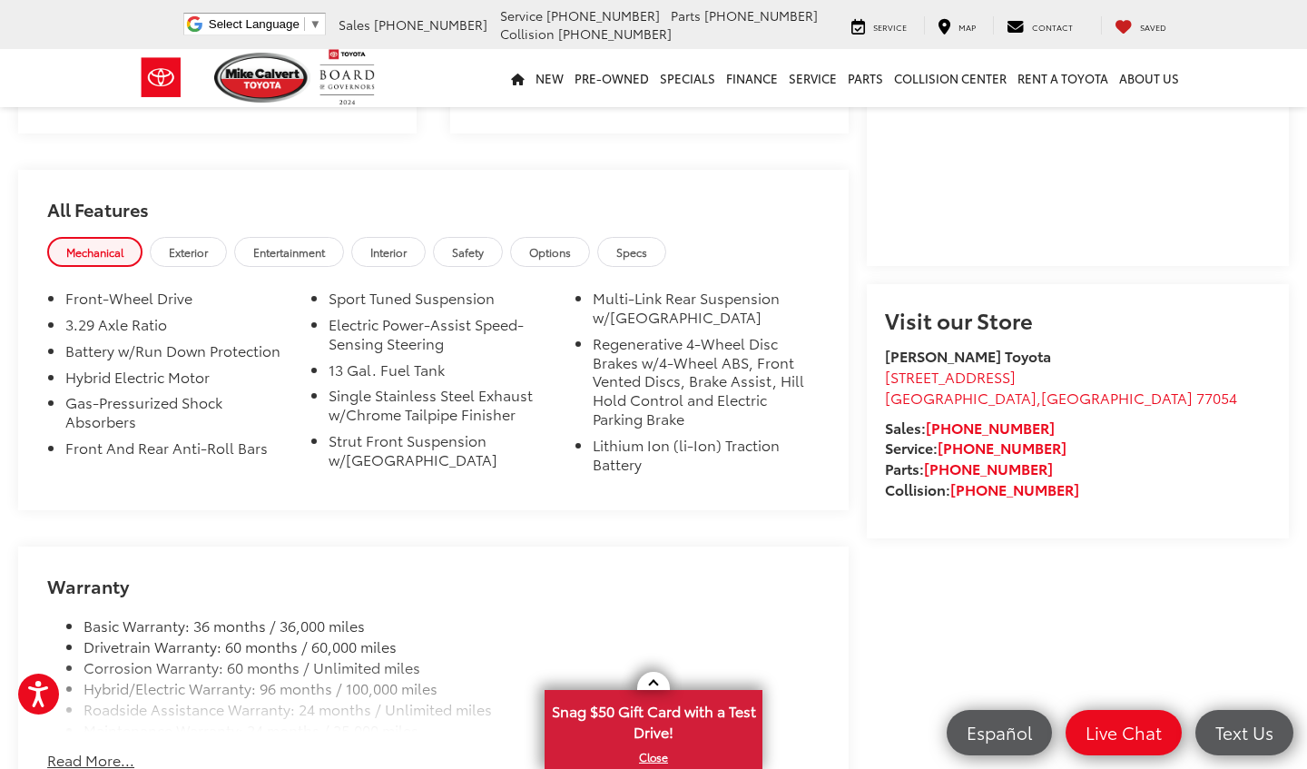
scroll to position [1521, 0]
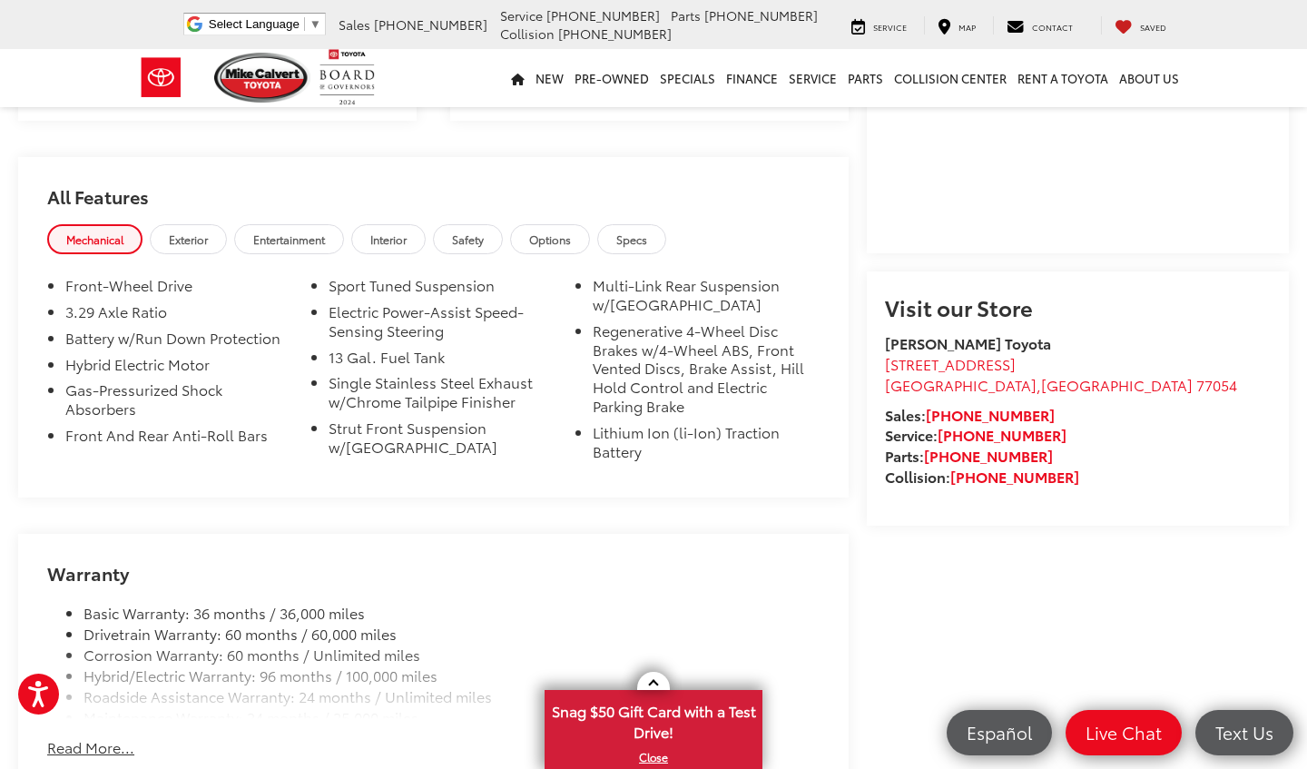
click at [325, 231] on span "Entertainment" at bounding box center [289, 238] width 72 height 15
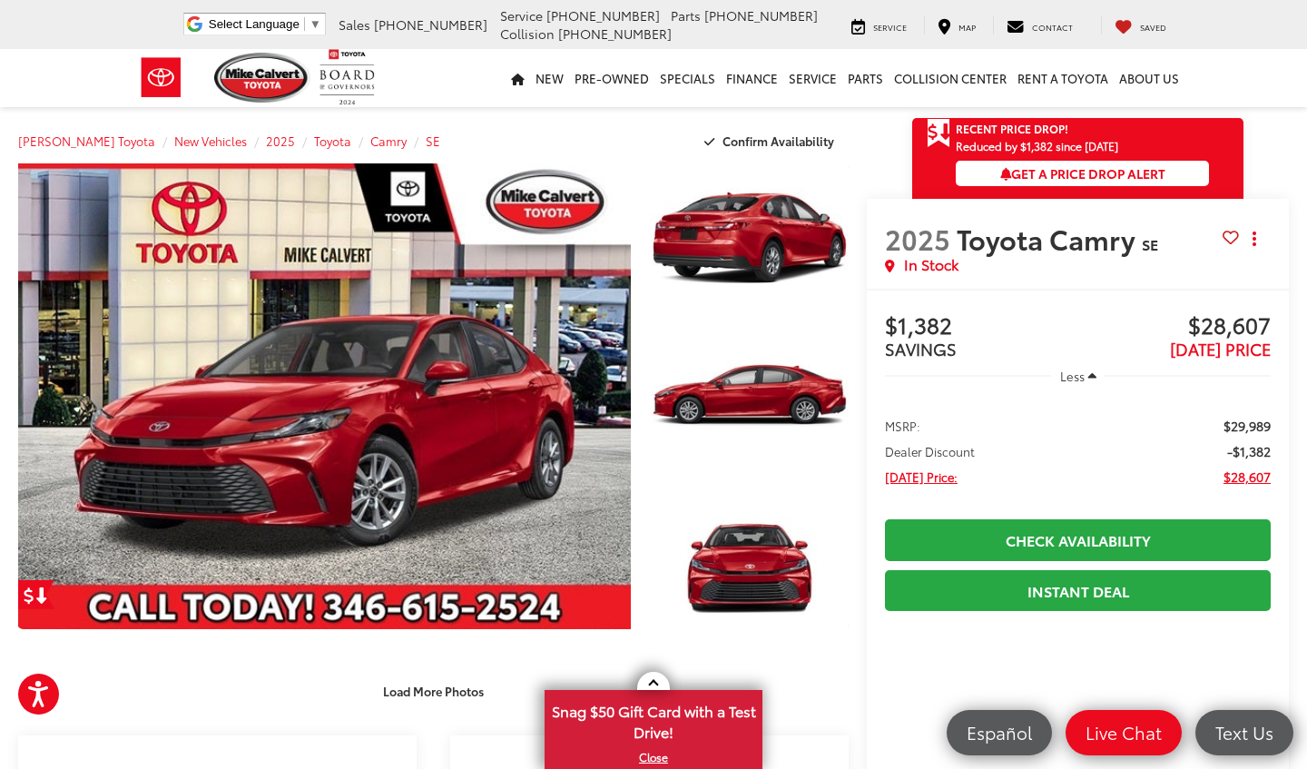
click at [644, 512] on div at bounding box center [744, 400] width 207 height 475
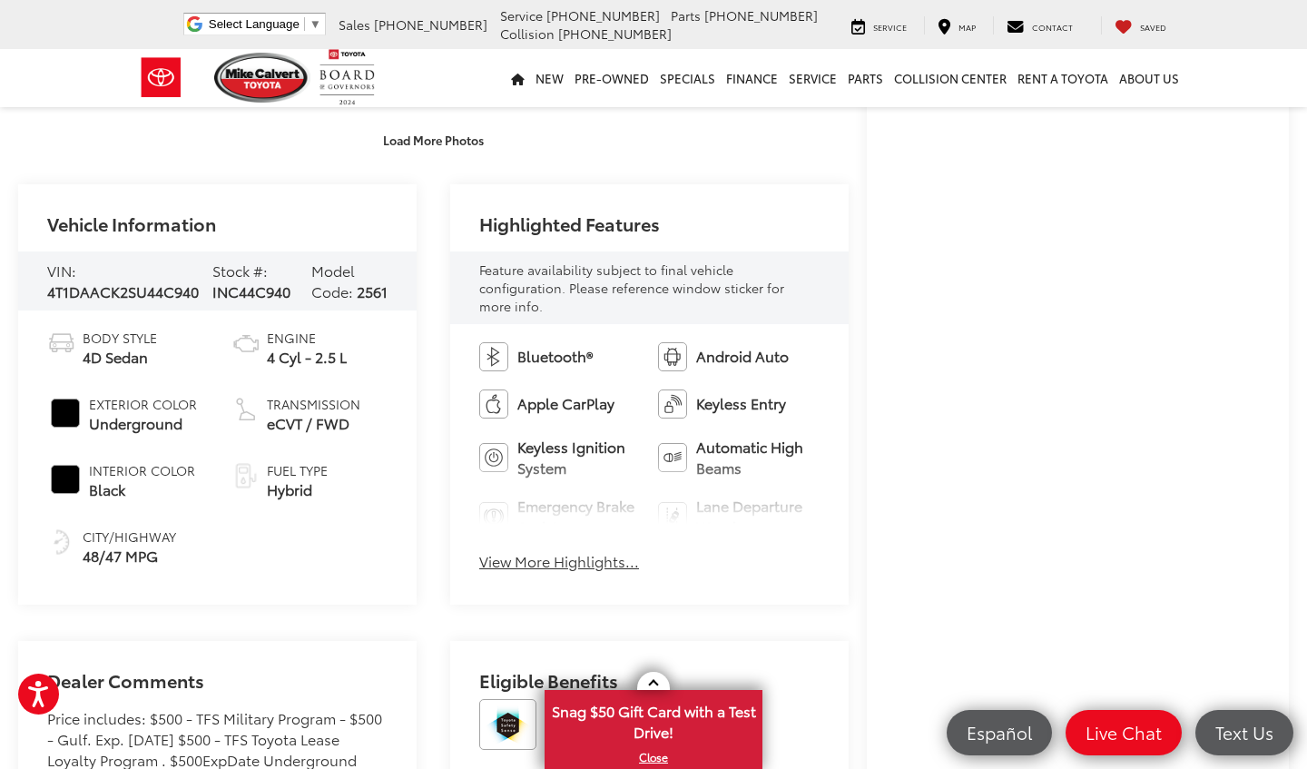
scroll to position [631, 0]
